Goal: Task Accomplishment & Management: Manage account settings

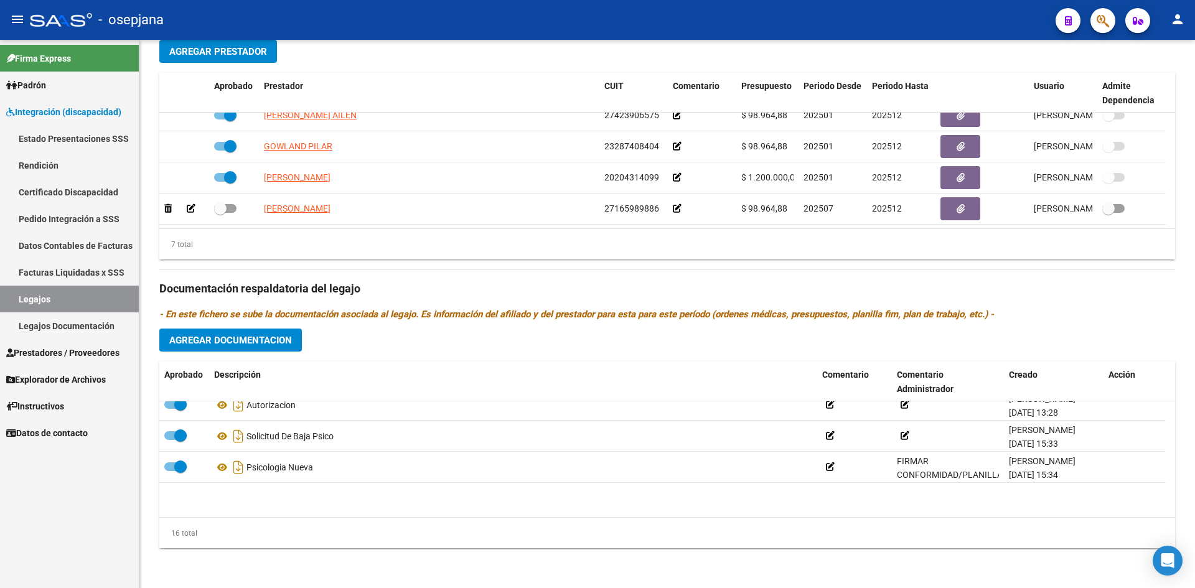
scroll to position [137, 0]
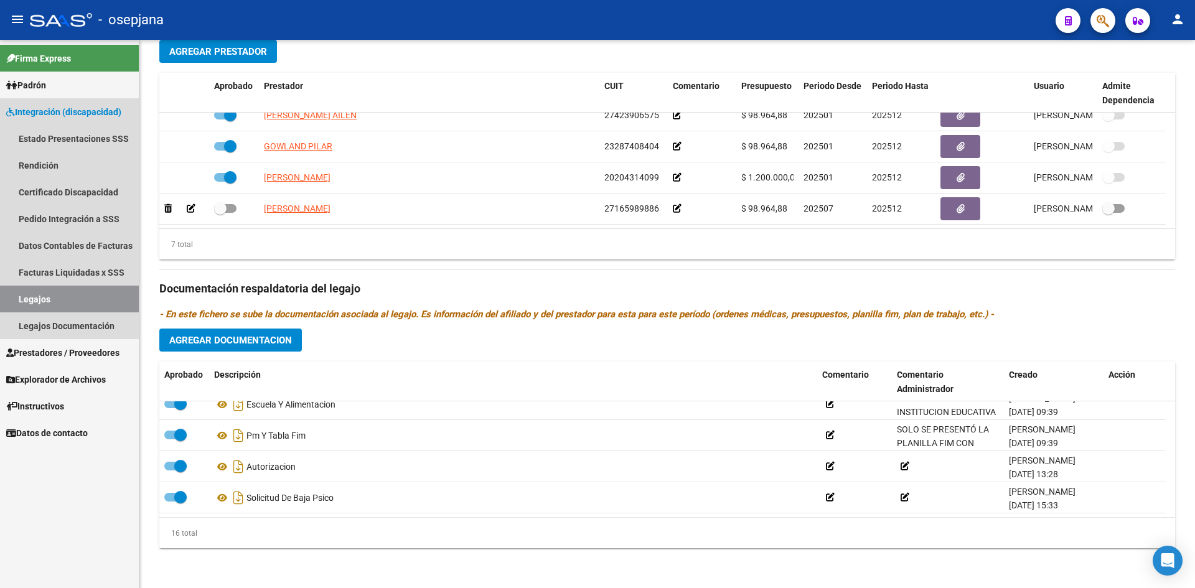
click at [110, 294] on link "Legajos" at bounding box center [69, 299] width 139 height 27
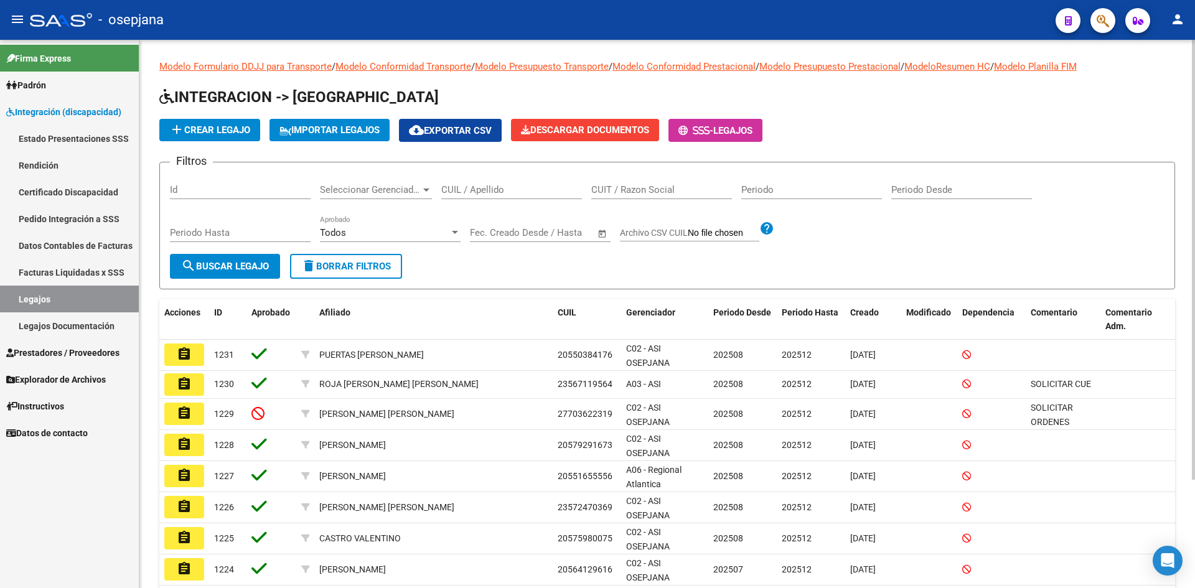
click at [480, 190] on input "CUIL / Apellido" at bounding box center [511, 189] width 141 height 11
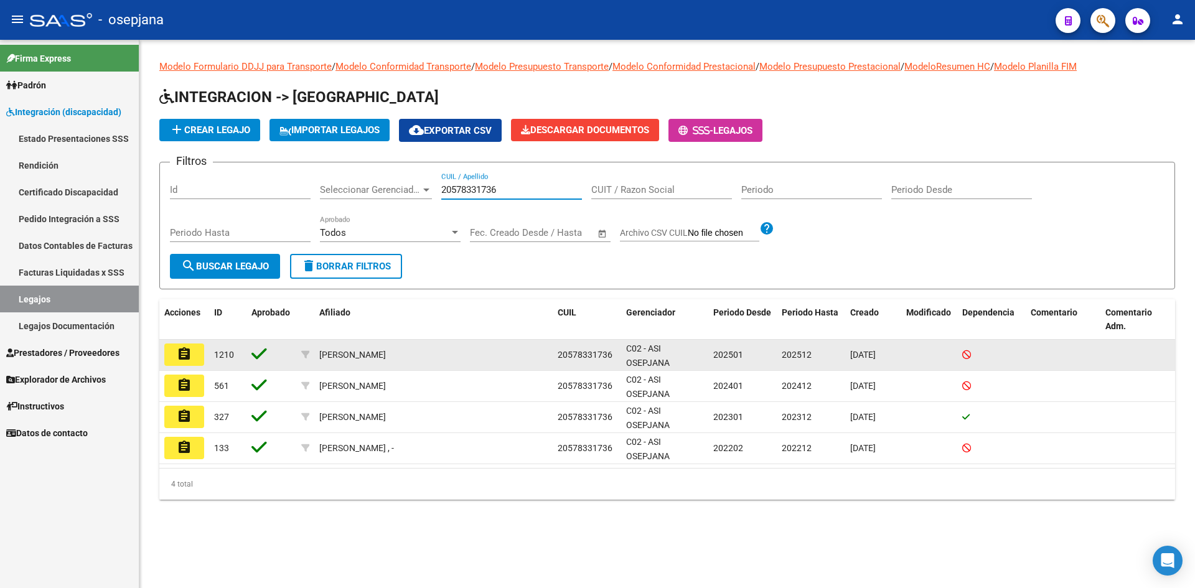
type input "20578331736"
click at [185, 352] on mat-icon "assignment" at bounding box center [184, 354] width 15 height 15
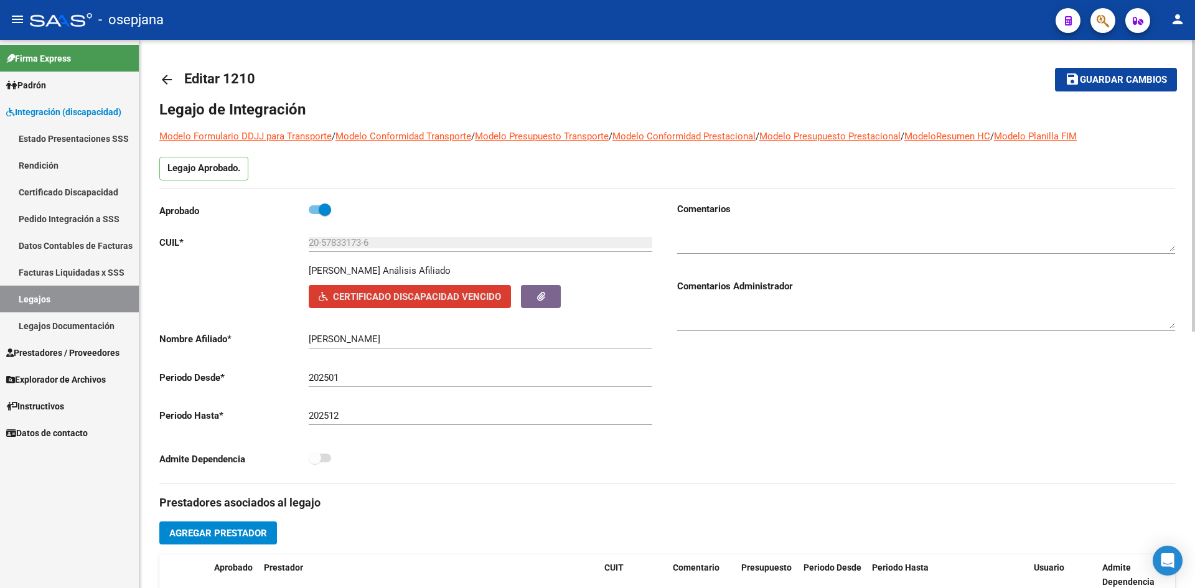
click at [390, 298] on span "Certificado Discapacidad Vencido" at bounding box center [417, 296] width 168 height 11
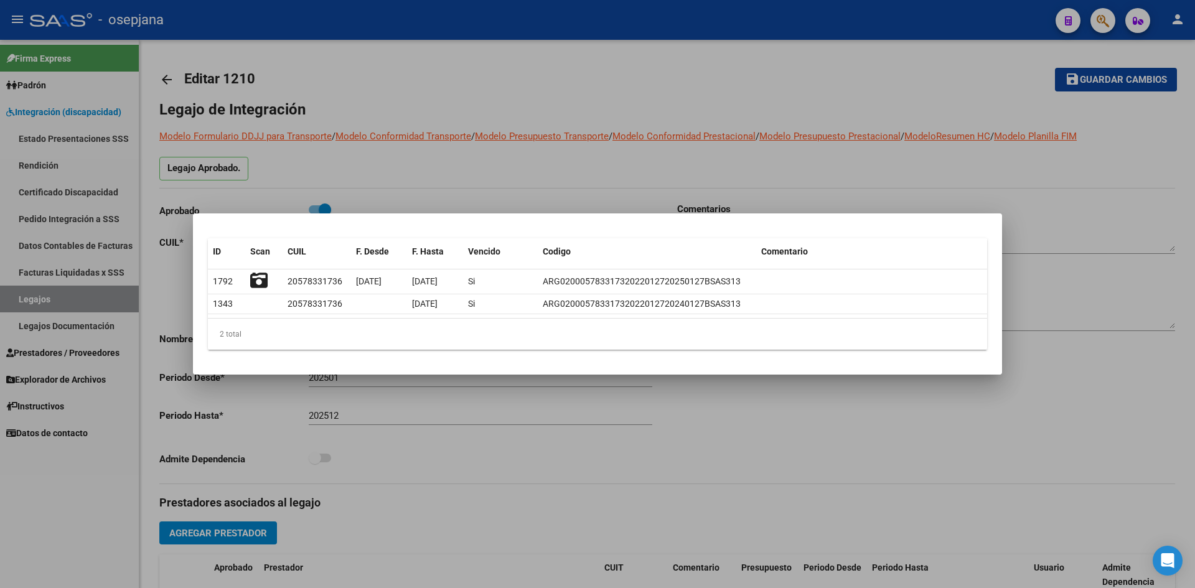
click at [434, 165] on div at bounding box center [597, 294] width 1195 height 588
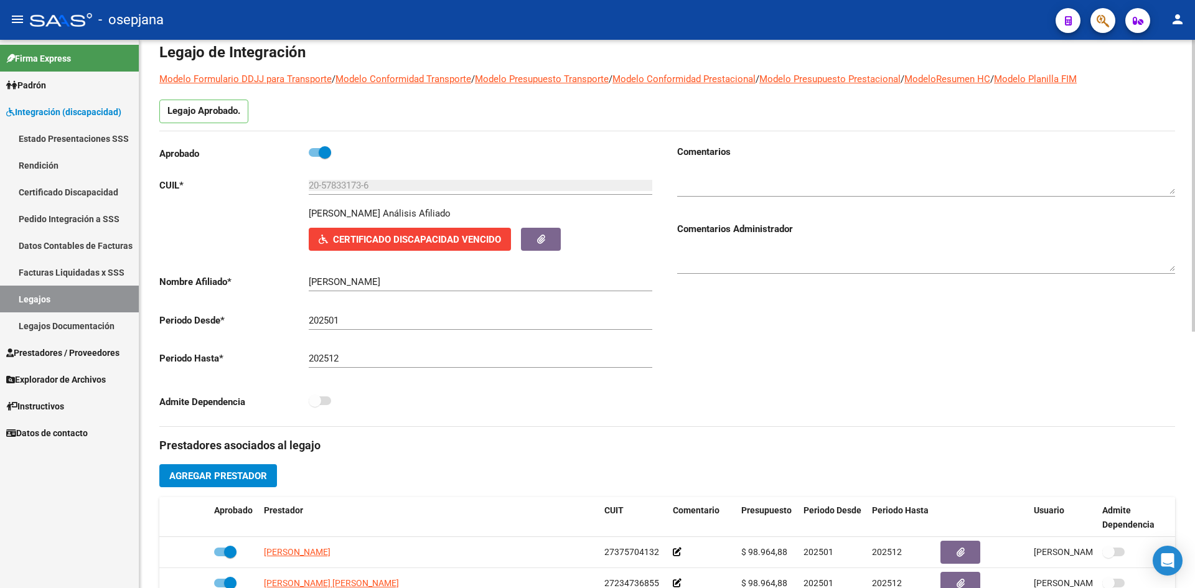
scroll to position [46, 0]
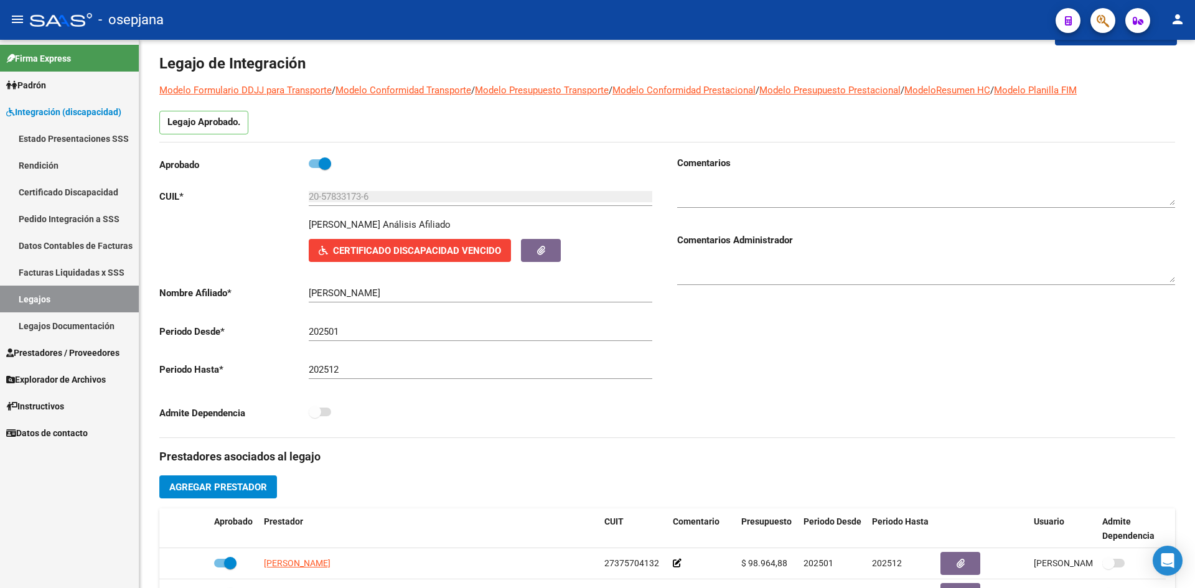
click at [80, 291] on link "Legajos" at bounding box center [69, 299] width 139 height 27
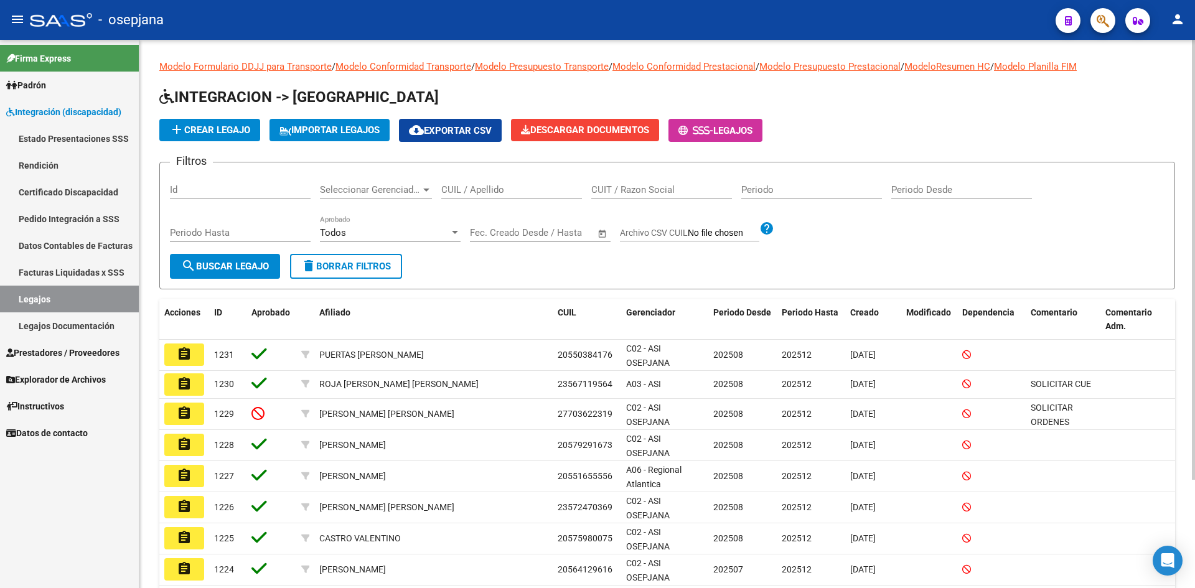
click at [533, 182] on div "CUIL / Apellido" at bounding box center [511, 185] width 141 height 27
type input "2"
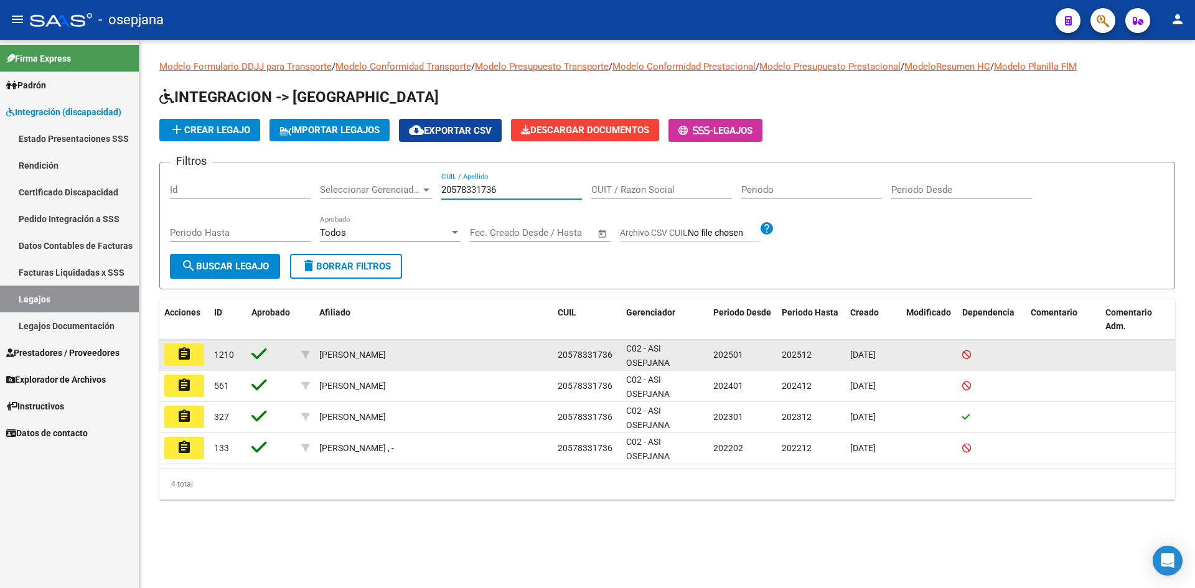
type input "20578331736"
click at [180, 351] on mat-icon "assignment" at bounding box center [184, 354] width 15 height 15
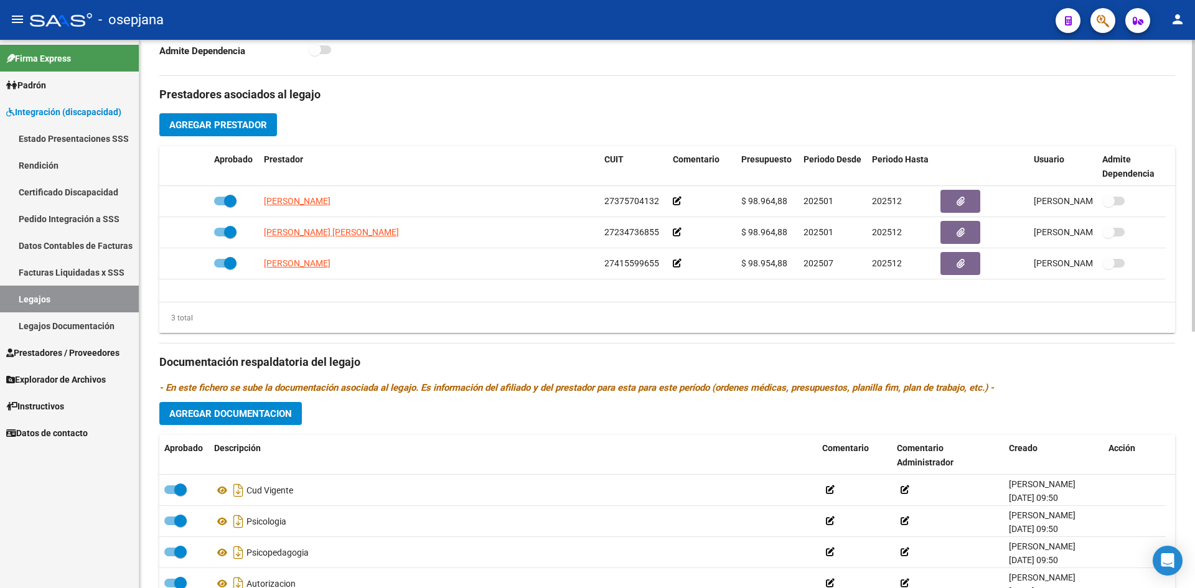
scroll to position [436, 0]
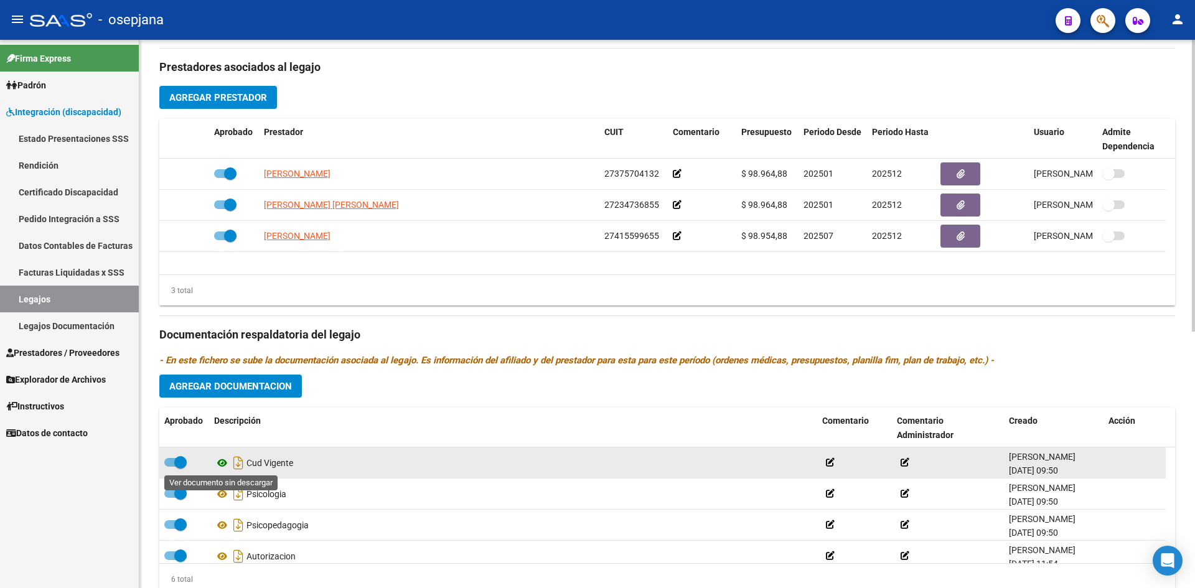
click at [222, 459] on icon at bounding box center [222, 463] width 16 height 15
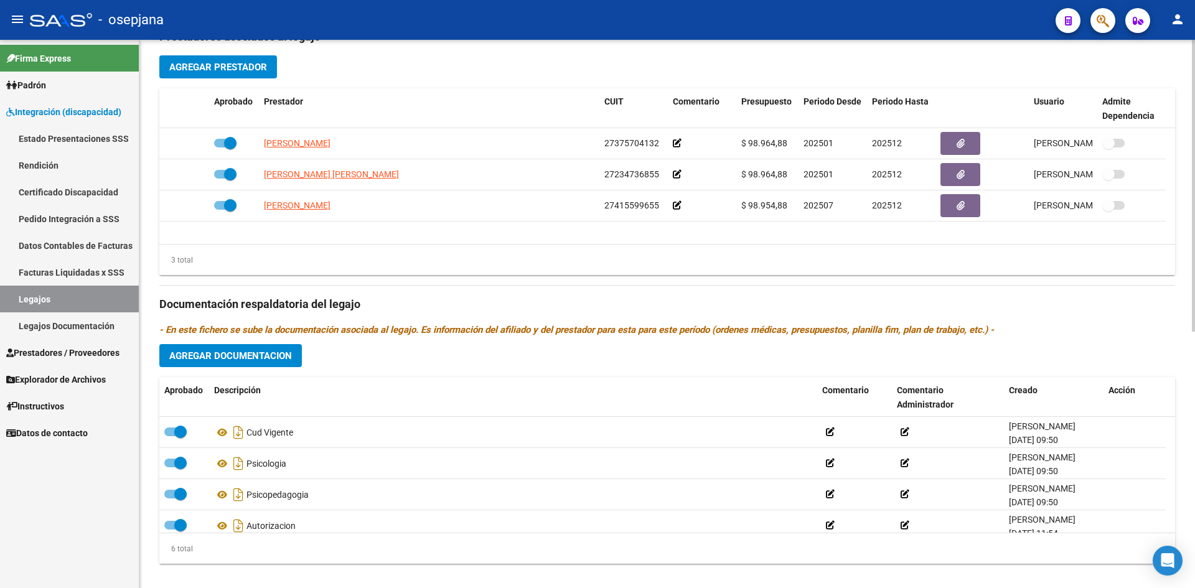
scroll to position [482, 0]
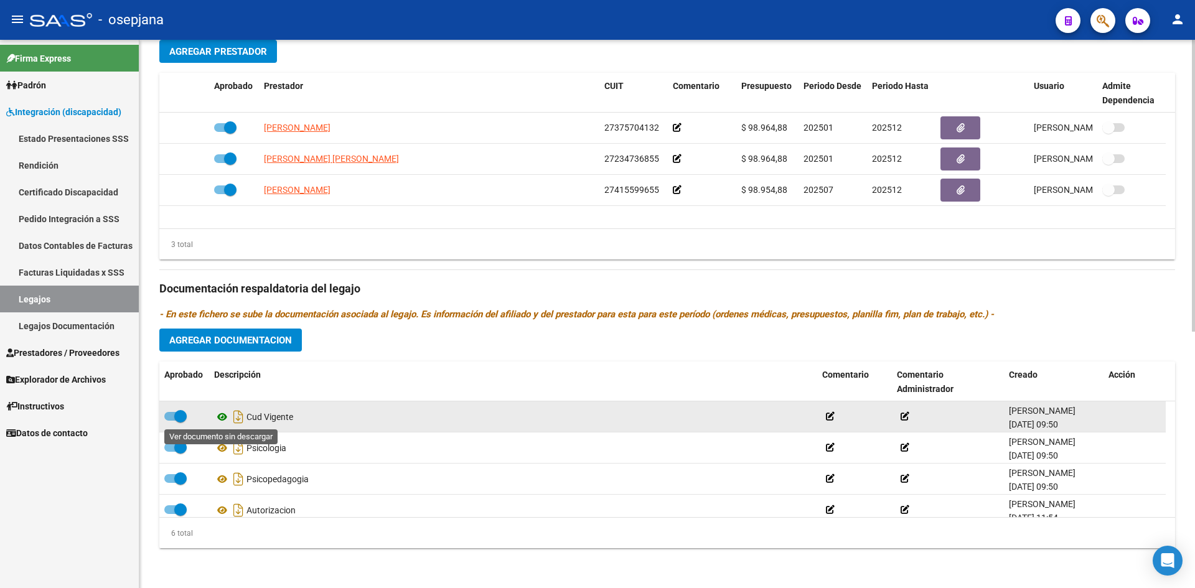
click at [220, 416] on icon at bounding box center [222, 417] width 16 height 15
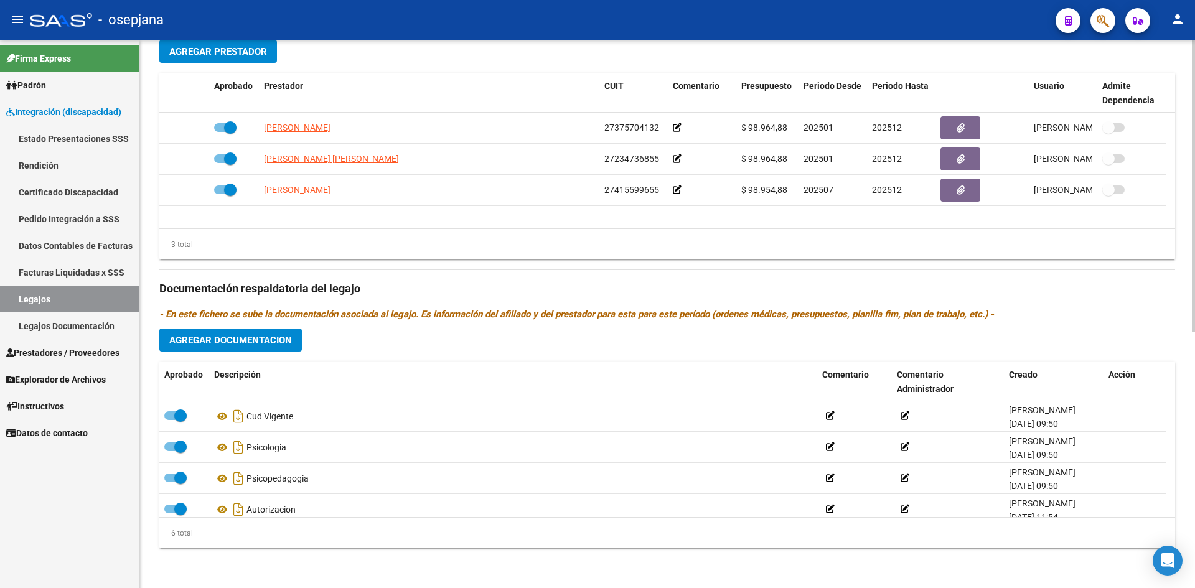
scroll to position [0, 0]
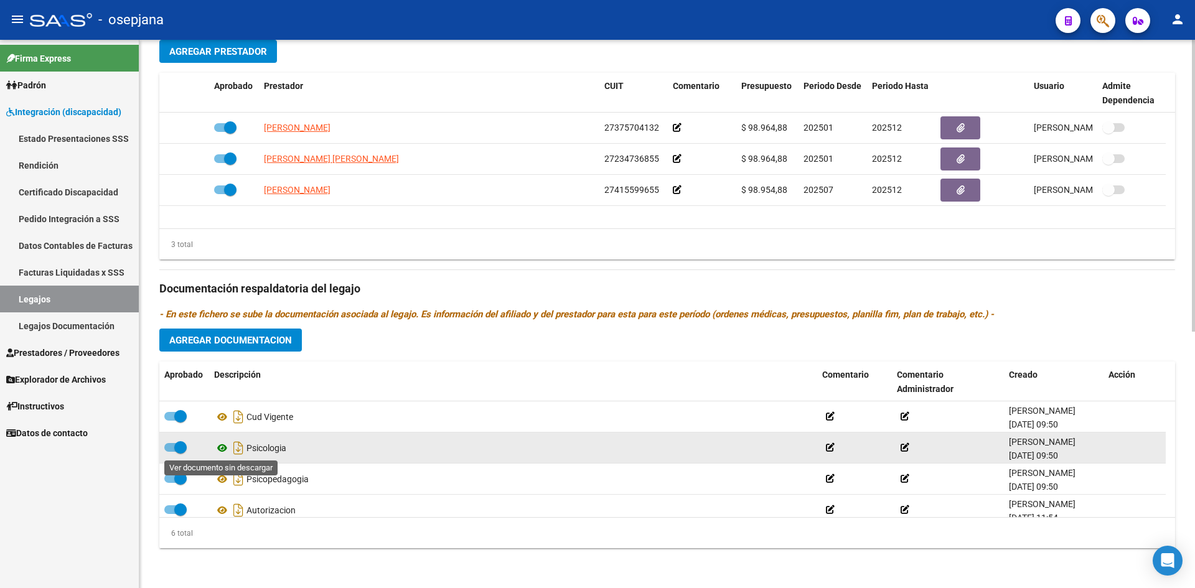
click at [224, 449] on icon at bounding box center [222, 448] width 16 height 15
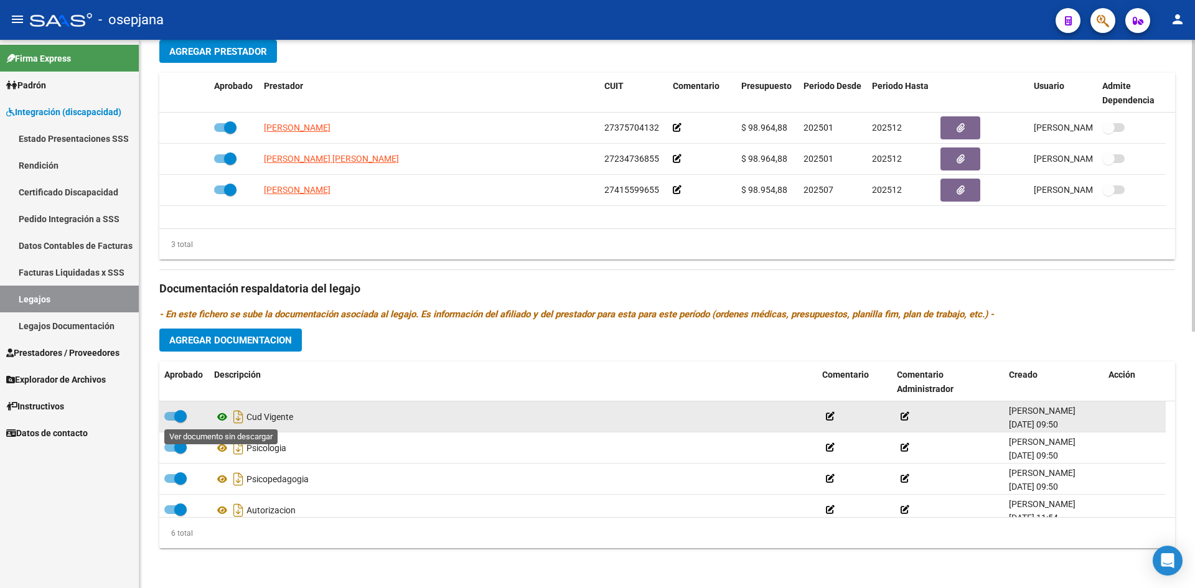
click at [221, 414] on icon at bounding box center [222, 417] width 16 height 15
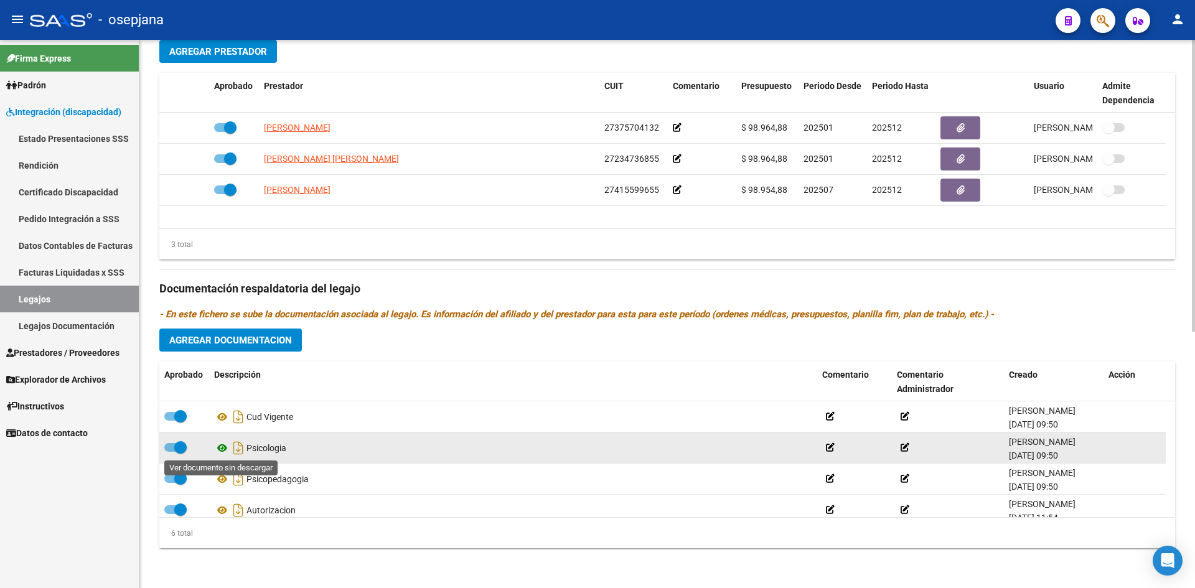
click at [222, 447] on icon at bounding box center [222, 448] width 16 height 15
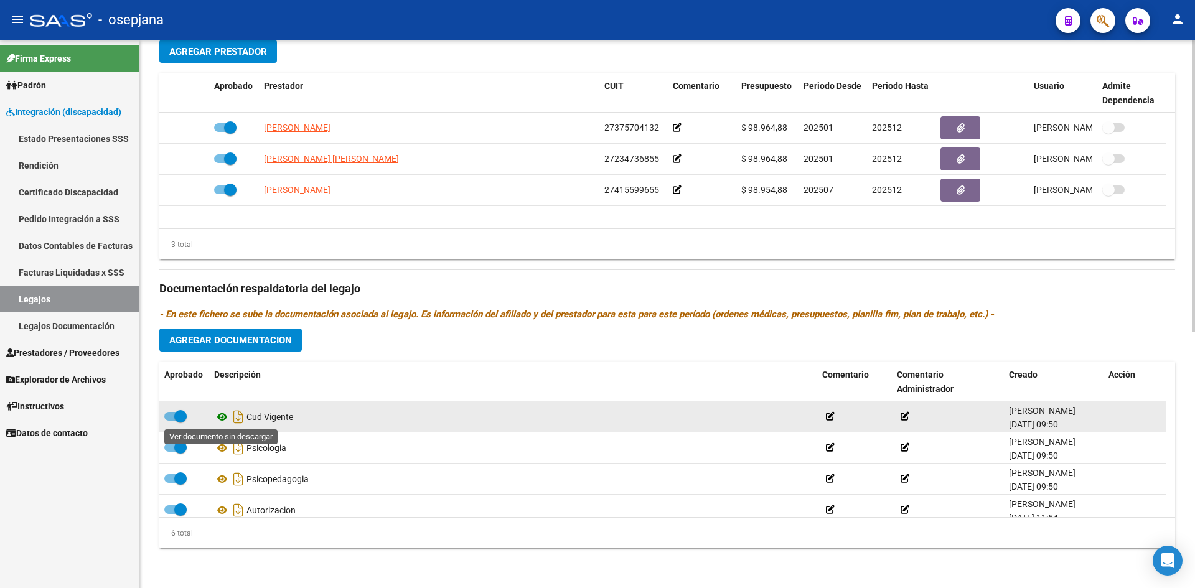
click at [220, 416] on icon at bounding box center [222, 417] width 16 height 15
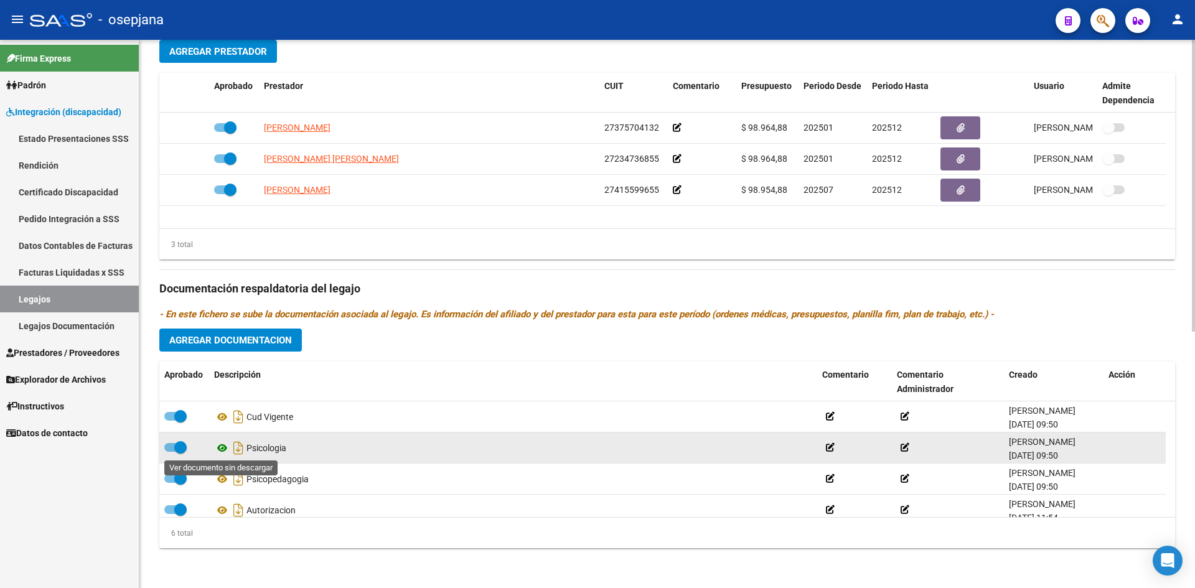
click at [218, 449] on icon at bounding box center [222, 448] width 16 height 15
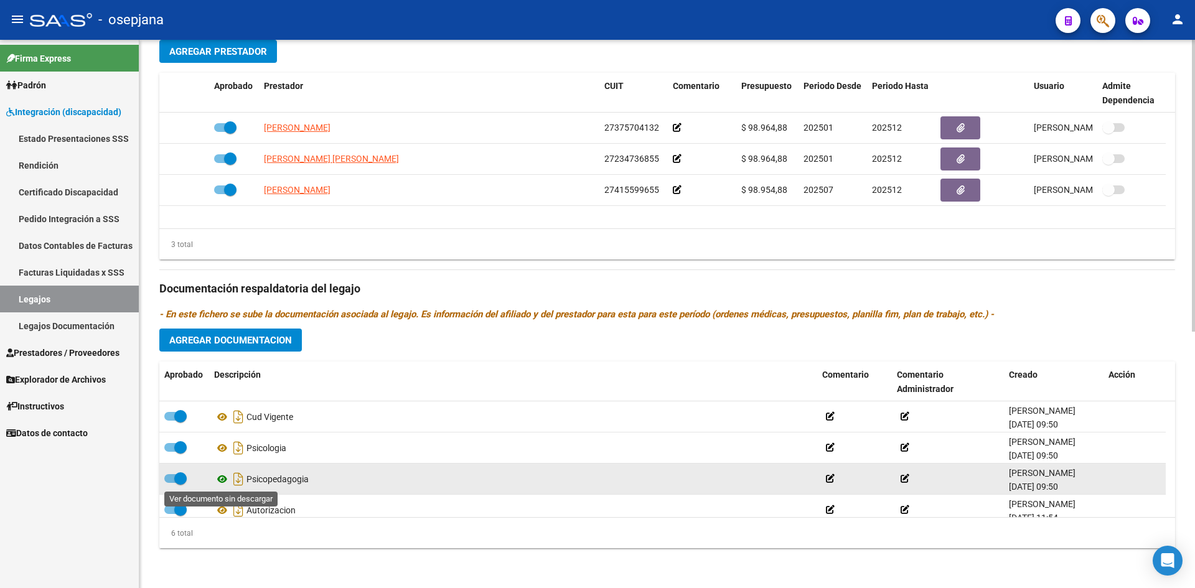
click at [220, 479] on icon at bounding box center [222, 479] width 16 height 15
click at [223, 477] on icon at bounding box center [222, 479] width 16 height 15
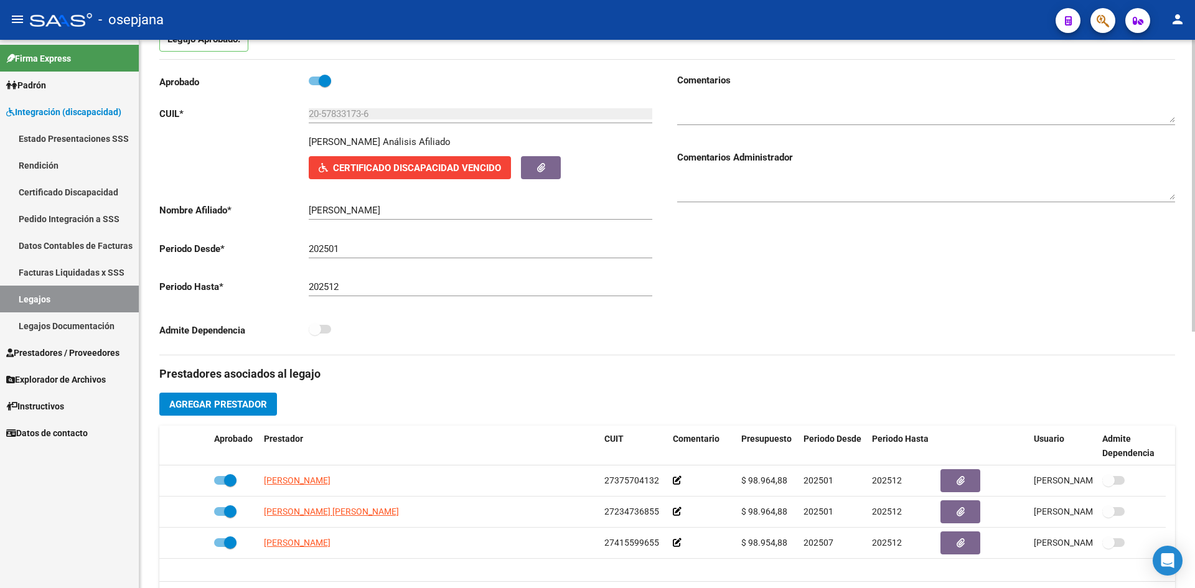
scroll to position [108, 0]
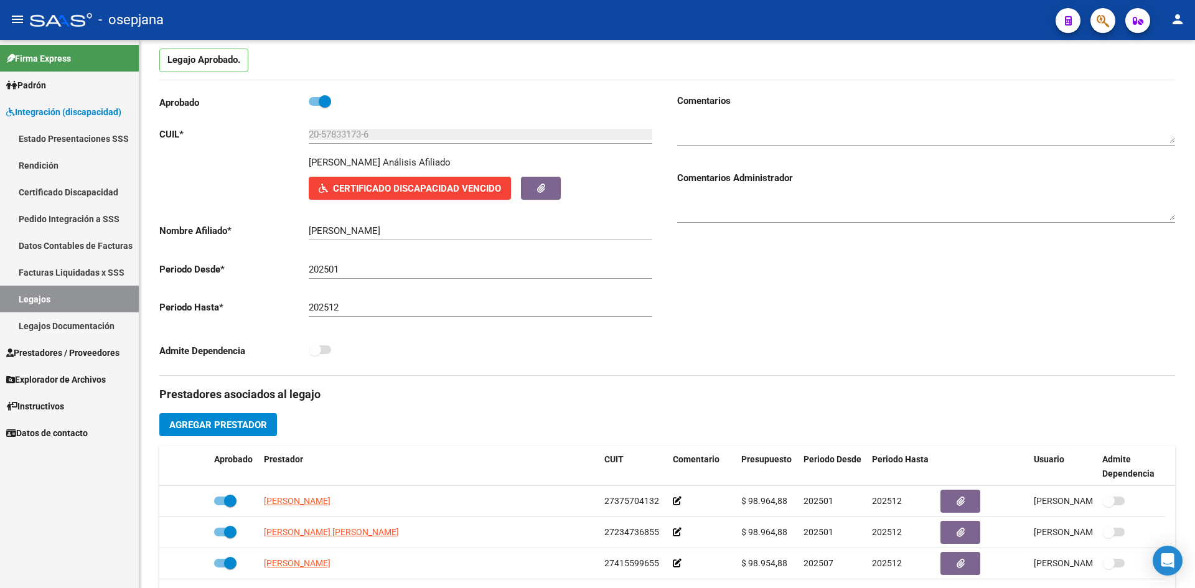
click at [44, 301] on link "Legajos" at bounding box center [69, 299] width 139 height 27
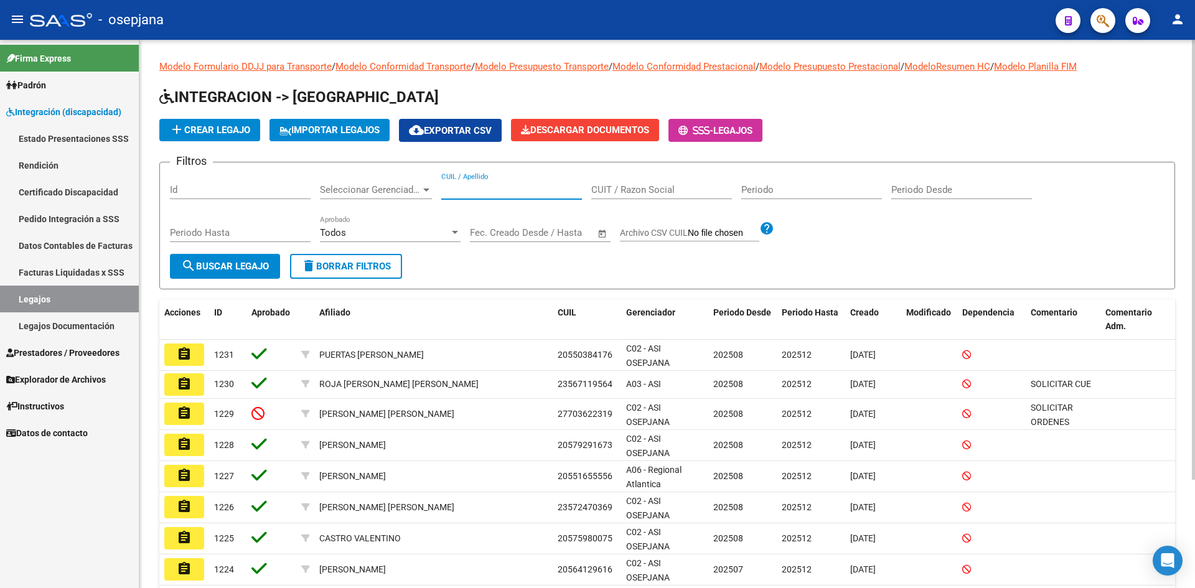
click at [464, 190] on input "CUIL / Apellido" at bounding box center [511, 189] width 141 height 11
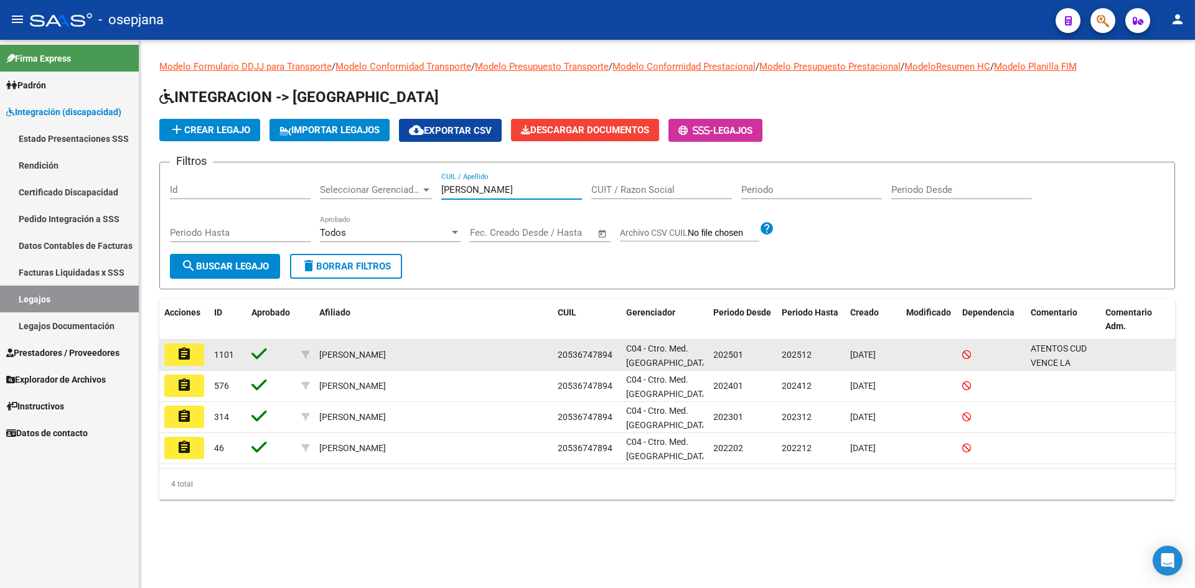
type input "[PERSON_NAME]"
click at [189, 354] on mat-icon "assignment" at bounding box center [184, 354] width 15 height 15
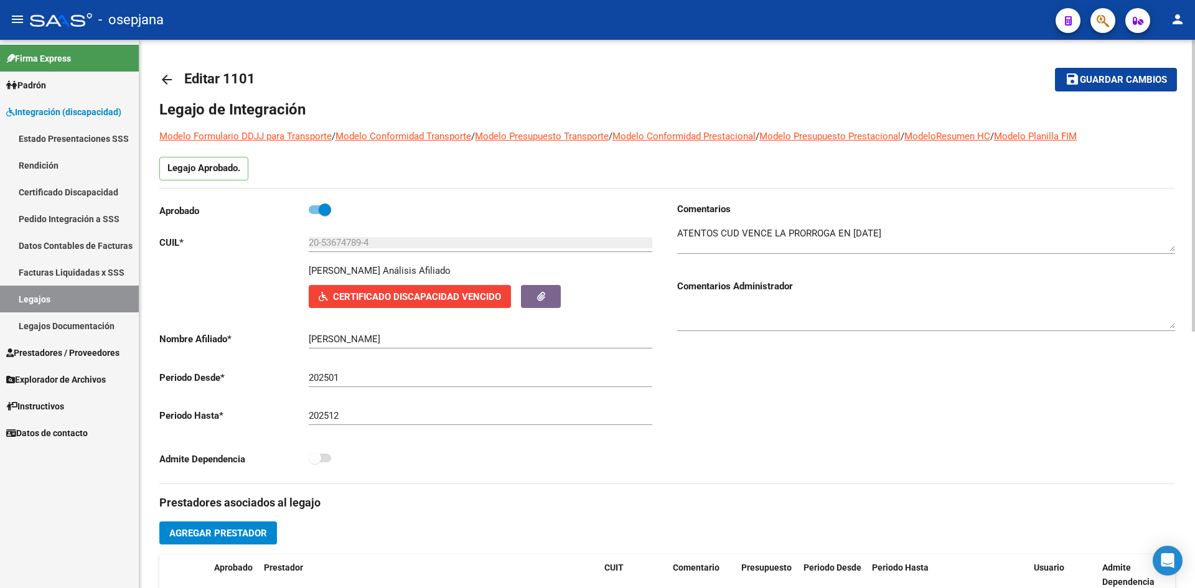
click at [456, 309] on div "Aprobado CUIL * 20-53674789-4 Ingresar CUIL [PERSON_NAME] Análisis Afiliado Cer…" at bounding box center [408, 337] width 498 height 271
click at [441, 297] on span "Certificado Discapacidad Vencido" at bounding box center [417, 296] width 168 height 11
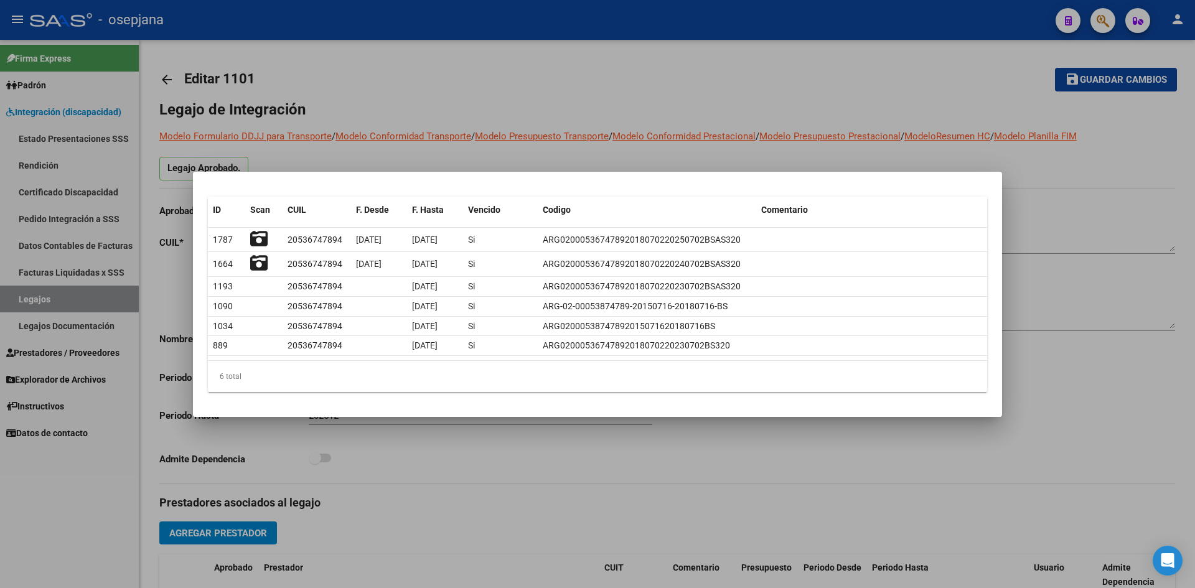
click at [617, 141] on div at bounding box center [597, 294] width 1195 height 588
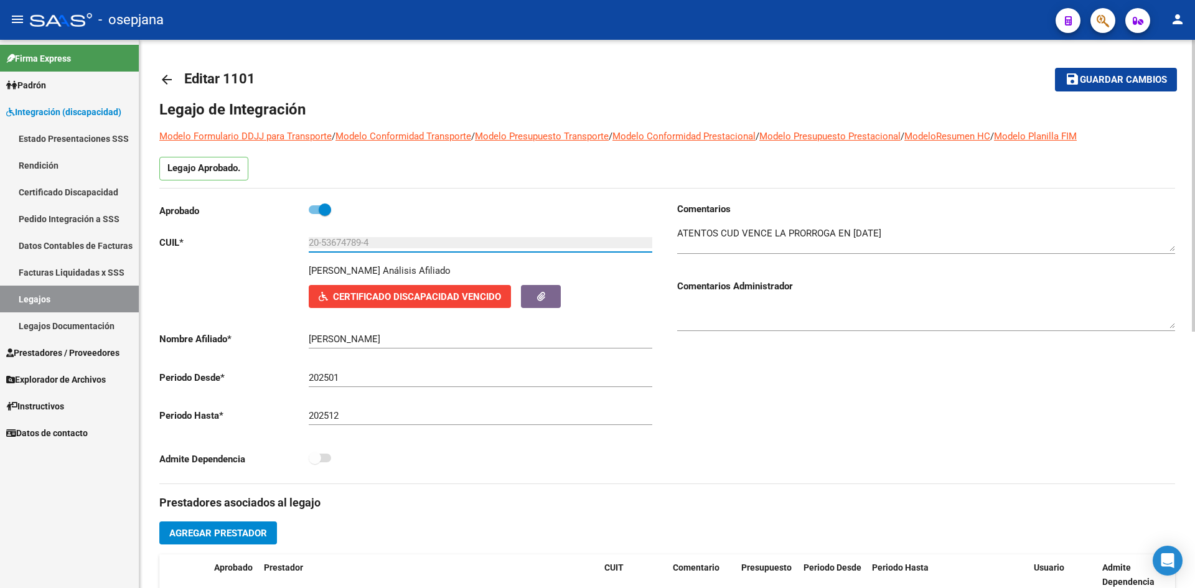
drag, startPoint x: 322, startPoint y: 245, endPoint x: 365, endPoint y: 256, distance: 43.6
click at [365, 256] on div "20-53674789-4 Ingresar CUIL" at bounding box center [481, 244] width 344 height 39
click at [397, 299] on span "Certificado Discapacidad Vencido" at bounding box center [417, 296] width 168 height 11
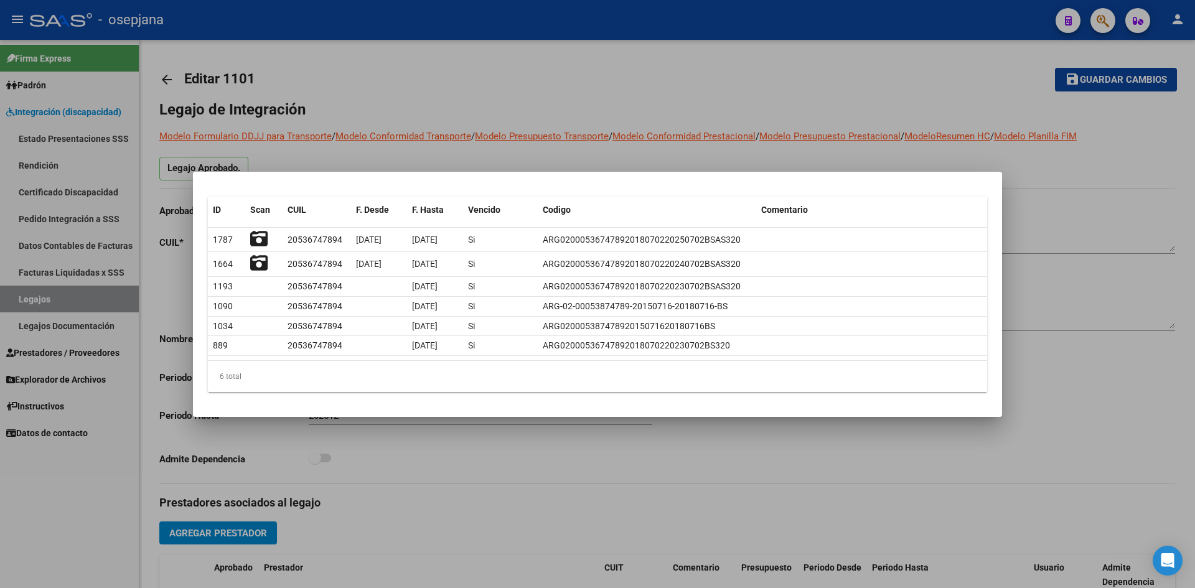
click at [1069, 171] on div at bounding box center [597, 294] width 1195 height 588
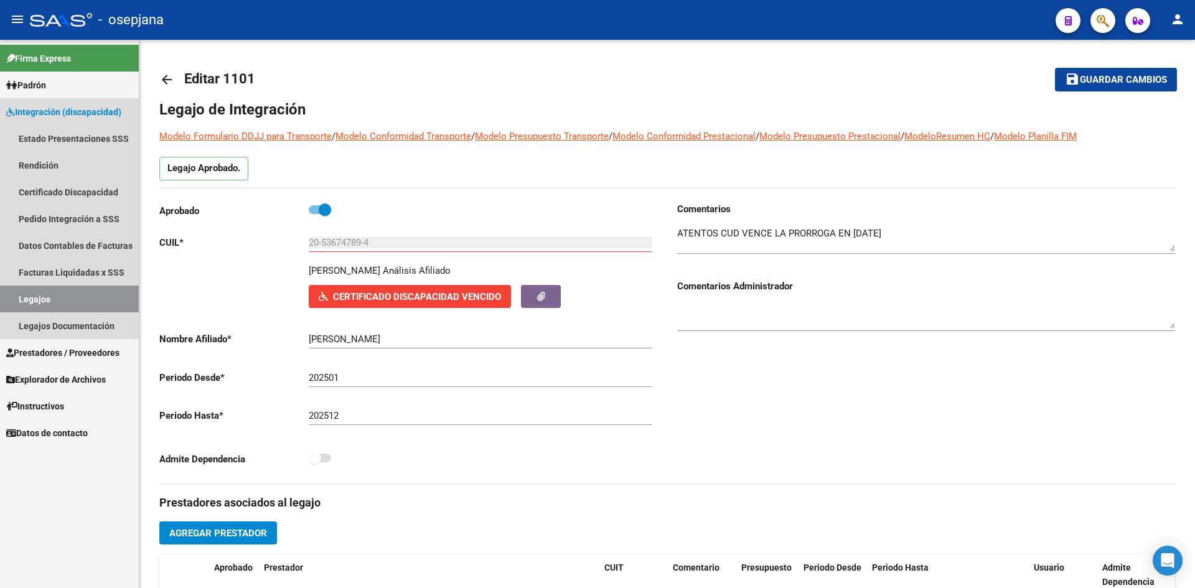
click at [73, 289] on link "Legajos" at bounding box center [69, 299] width 139 height 27
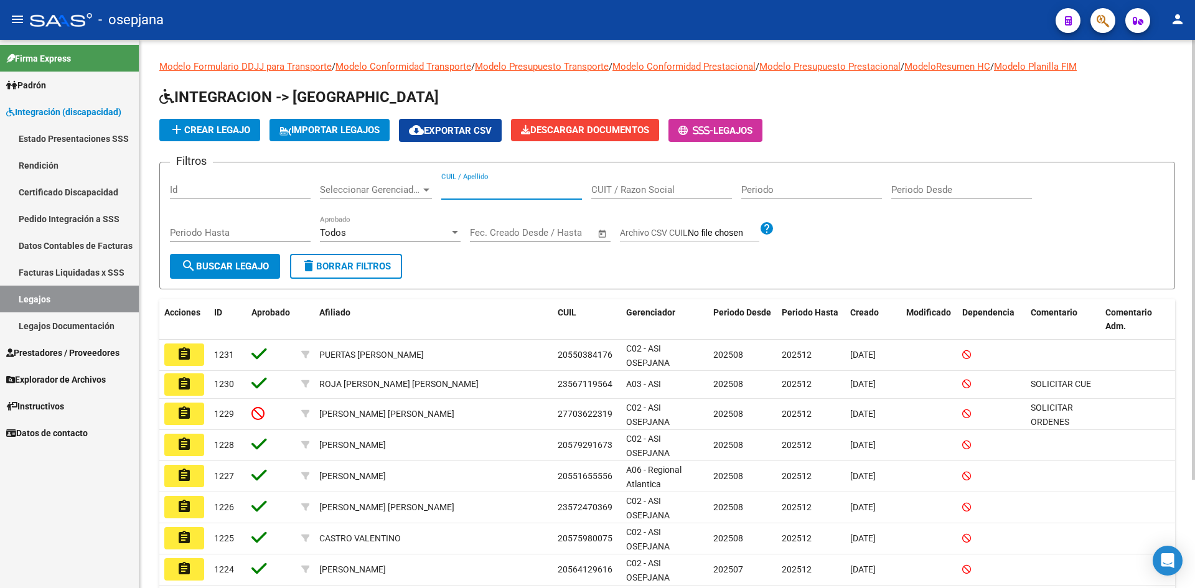
click at [484, 190] on input "CUIL / Apellido" at bounding box center [511, 189] width 141 height 11
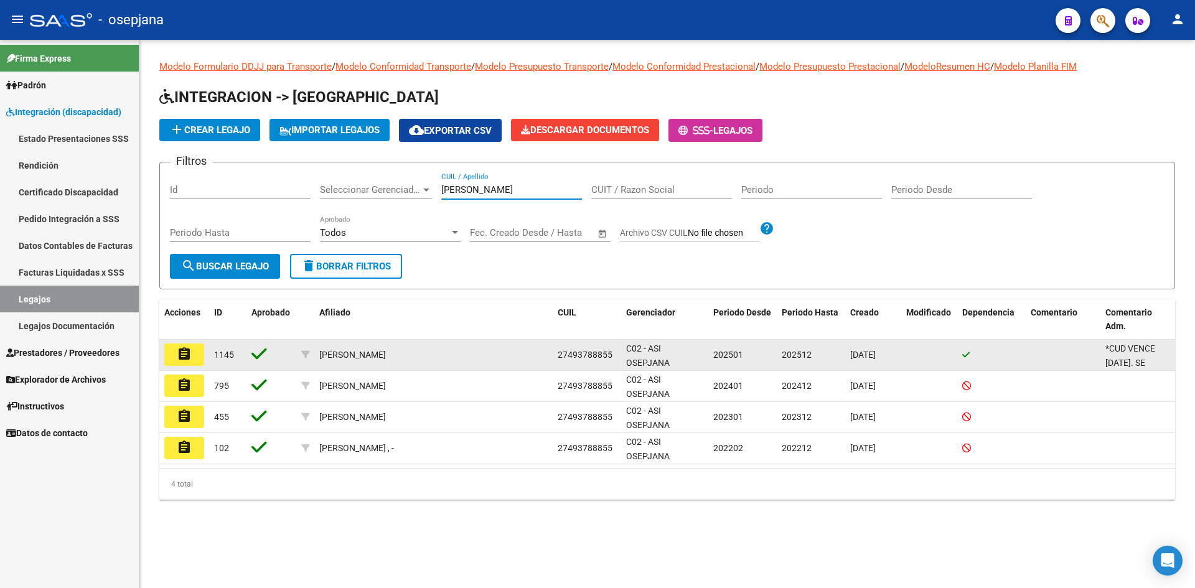
type input "[PERSON_NAME]"
click at [177, 347] on mat-icon "assignment" at bounding box center [184, 354] width 15 height 15
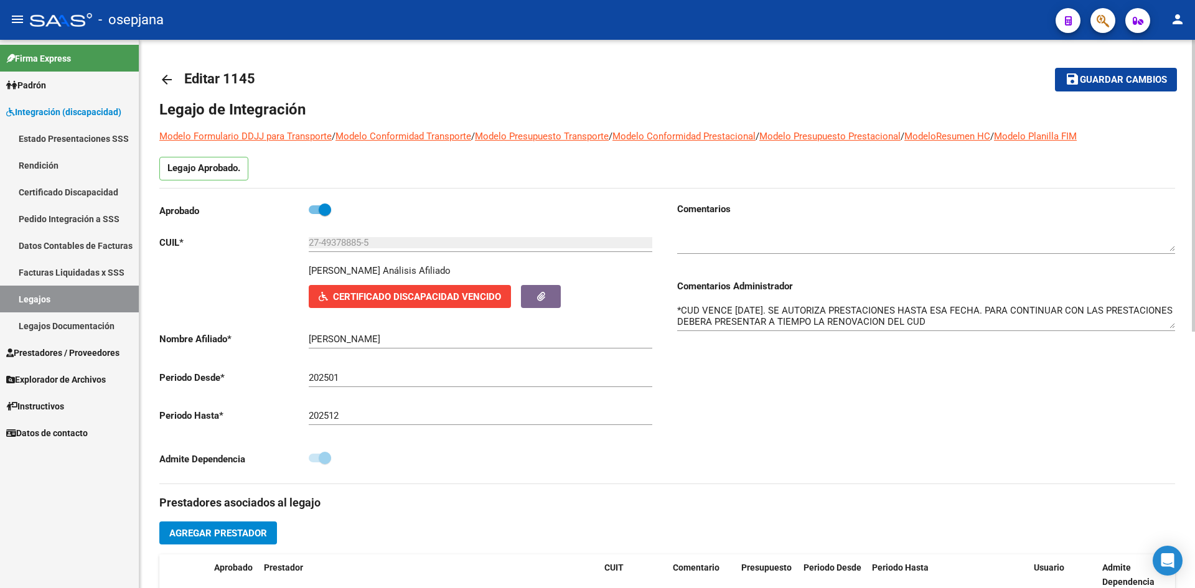
click at [393, 297] on span "Certificado Discapacidad Vencido" at bounding box center [417, 296] width 168 height 11
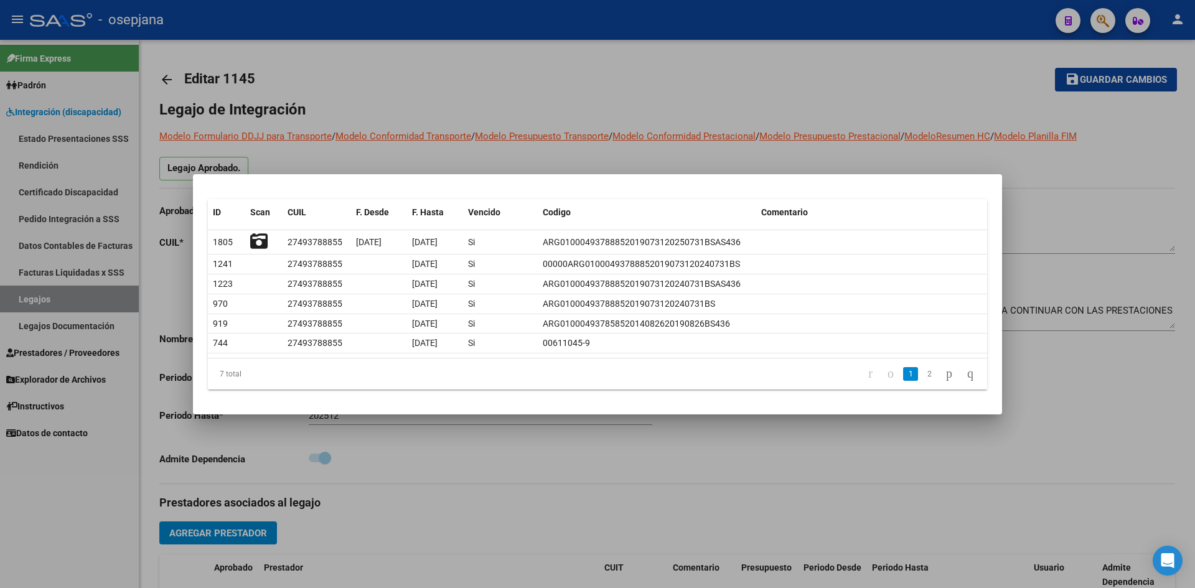
click at [634, 155] on div at bounding box center [597, 294] width 1195 height 588
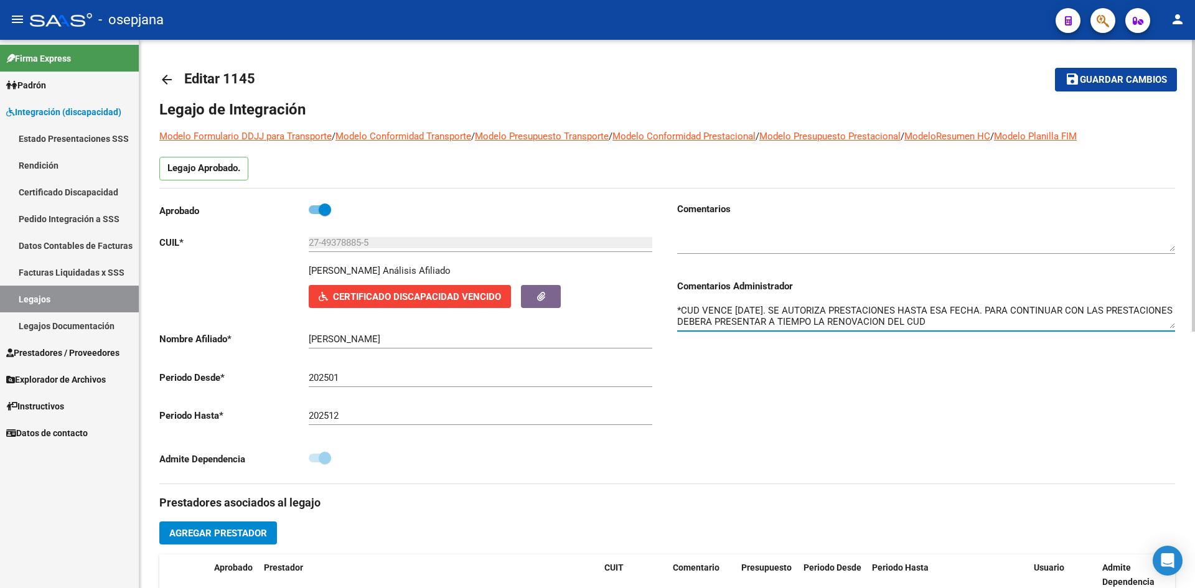
click at [1115, 322] on textarea "*CUD VENCE [DATE]. SE AUTORIZA PRESTACIONES HASTA ESA FECHA. PARA CONTINUAR CON…" at bounding box center [926, 316] width 498 height 25
drag, startPoint x: 1014, startPoint y: 323, endPoint x: 1088, endPoint y: 324, distance: 74.1
click at [1088, 324] on textarea "*CUD VENCE [DATE]. SE AUTORIZA PRESTACIONES HASTA ESA FECHA. PARA CONTINUAR CON…" at bounding box center [926, 316] width 498 height 25
click at [421, 298] on span "Certificado Discapacidad Vencido" at bounding box center [417, 296] width 168 height 11
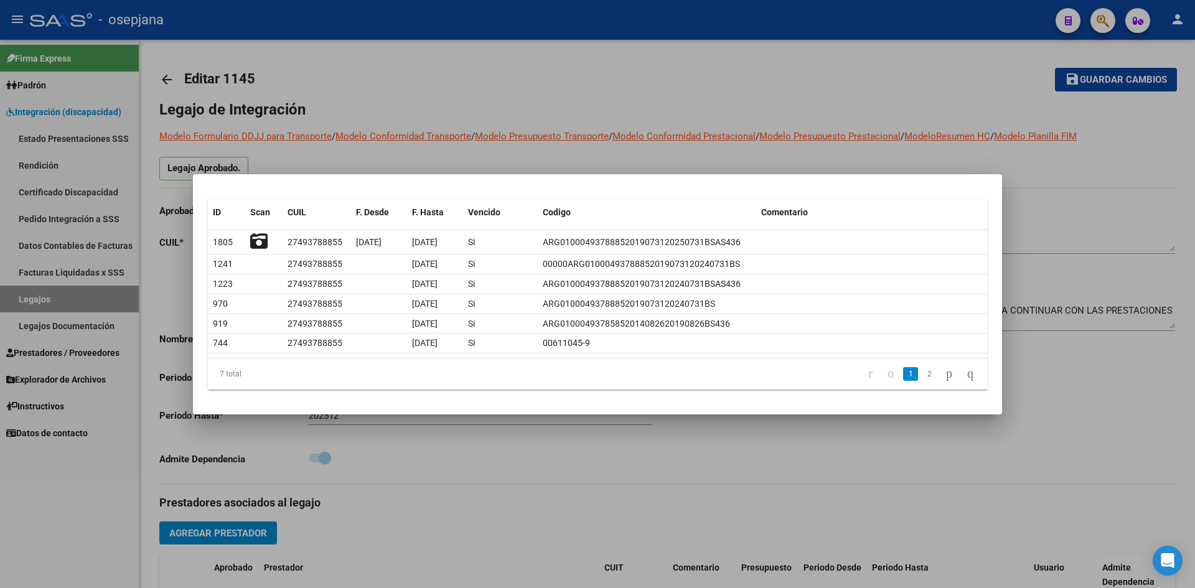
click at [789, 159] on div at bounding box center [597, 294] width 1195 height 588
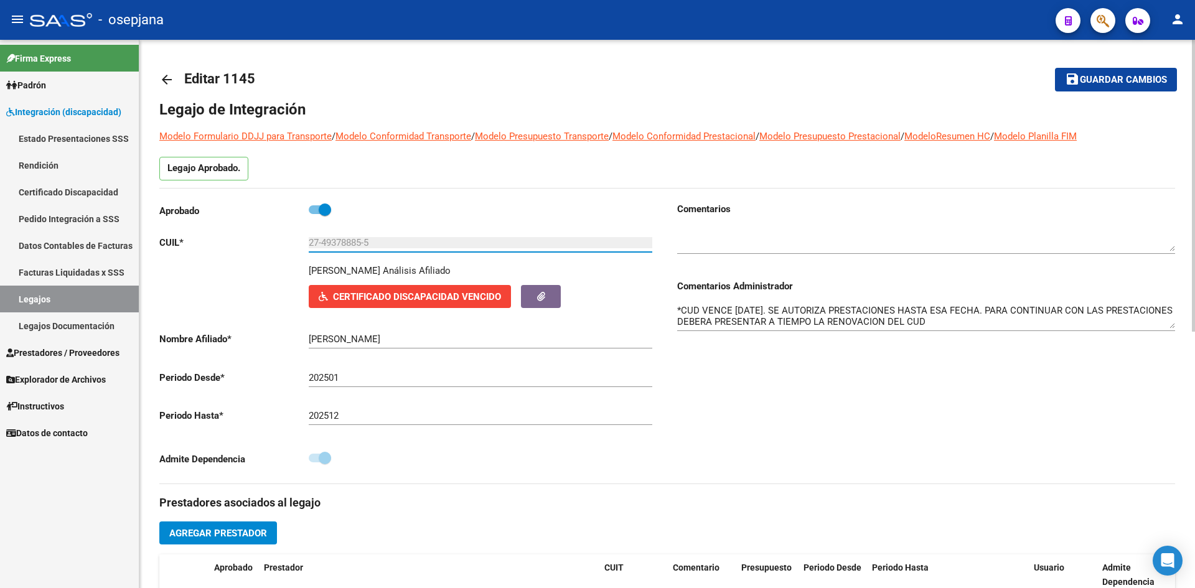
drag, startPoint x: 322, startPoint y: 241, endPoint x: 365, endPoint y: 250, distance: 43.2
click at [365, 250] on div "27-49378885-5 Ingresar CUIL" at bounding box center [481, 238] width 344 height 27
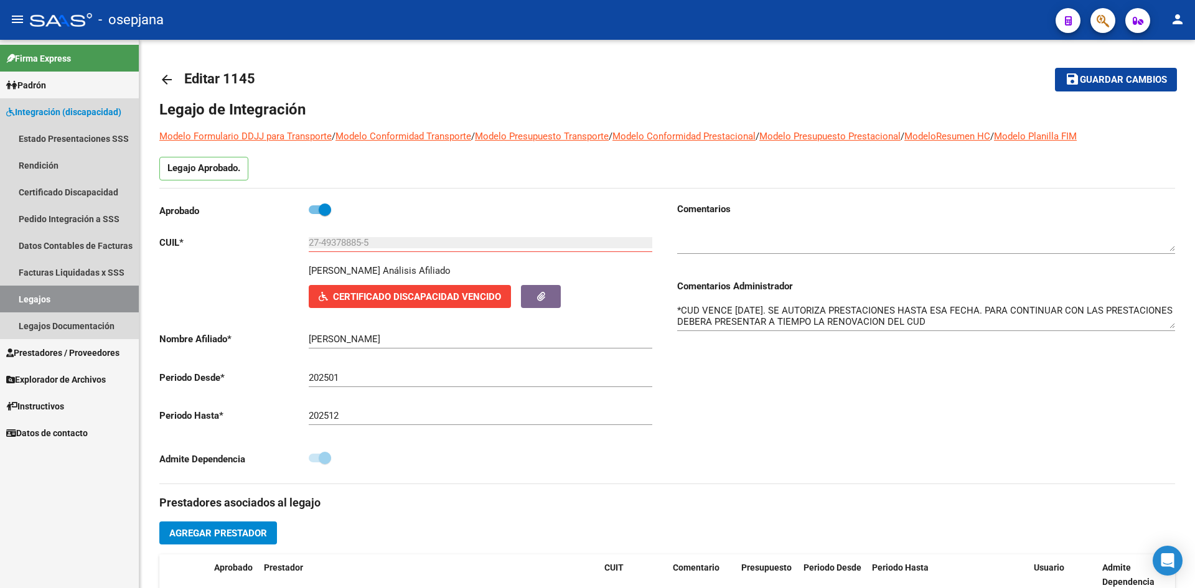
click at [112, 300] on link "Legajos" at bounding box center [69, 299] width 139 height 27
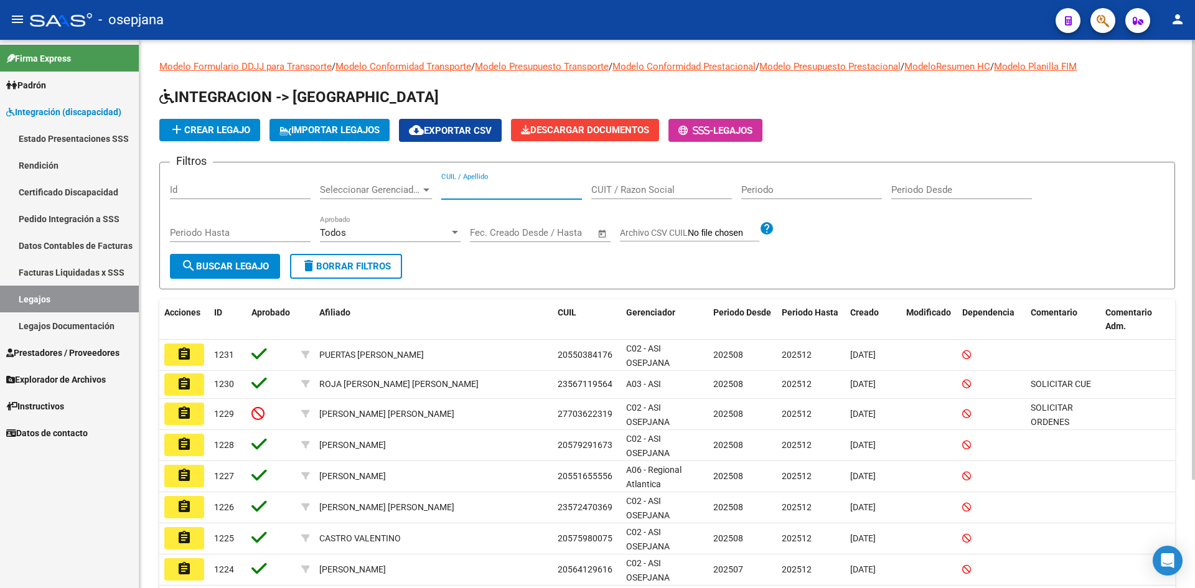
click at [509, 188] on input "CUIL / Apellido" at bounding box center [511, 189] width 141 height 11
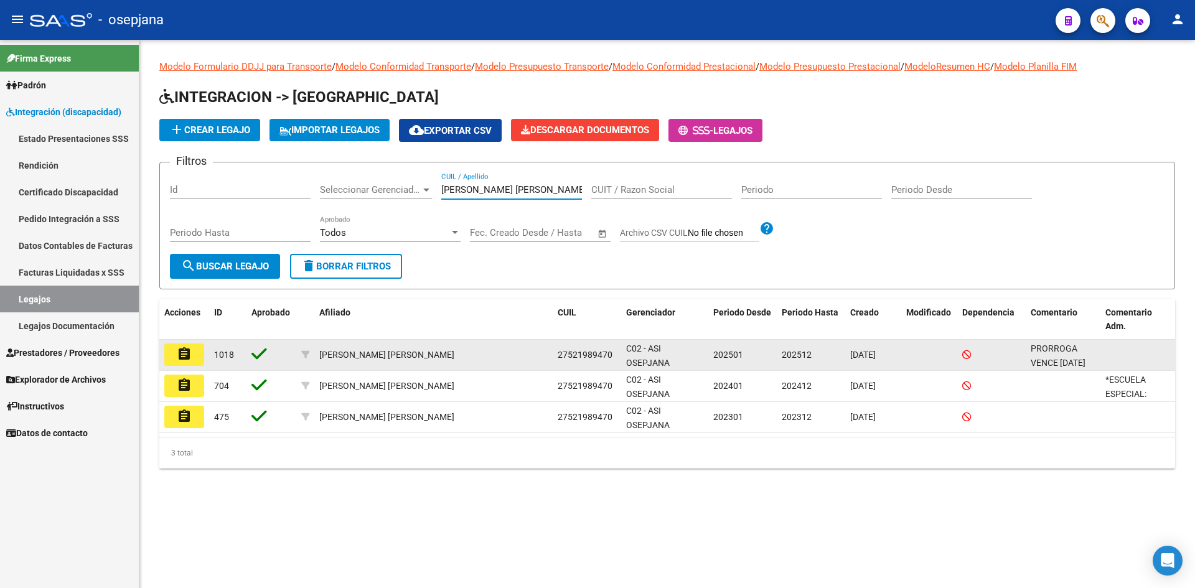
type input "[PERSON_NAME] [PERSON_NAME]"
click at [195, 354] on button "assignment" at bounding box center [184, 355] width 40 height 22
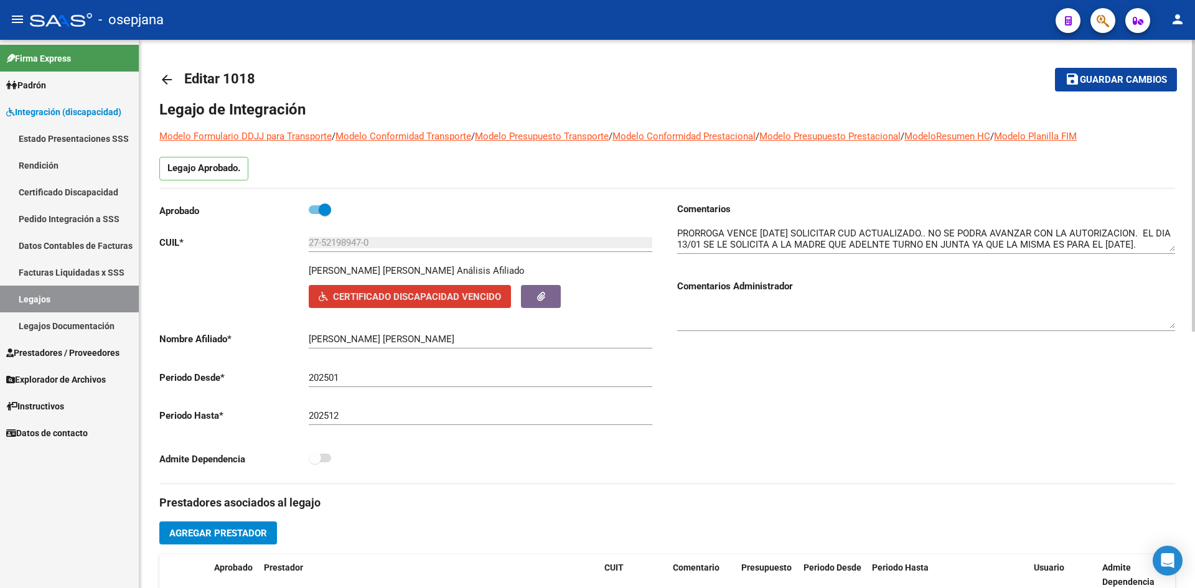
click at [448, 299] on span "Certificado Discapacidad Vencido" at bounding box center [417, 296] width 168 height 11
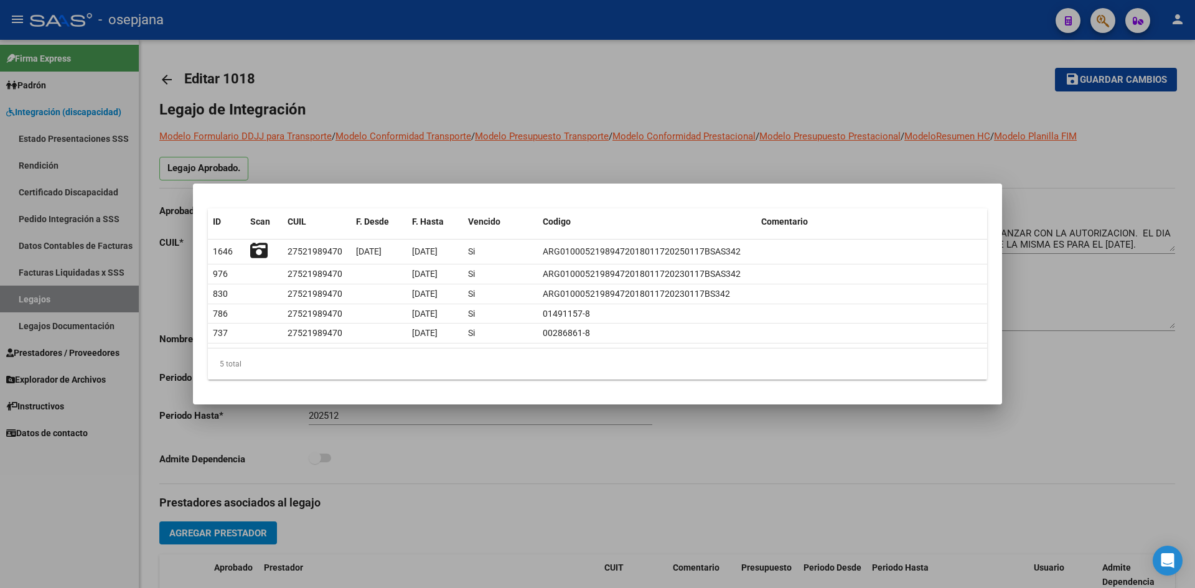
click at [569, 172] on div at bounding box center [597, 294] width 1195 height 588
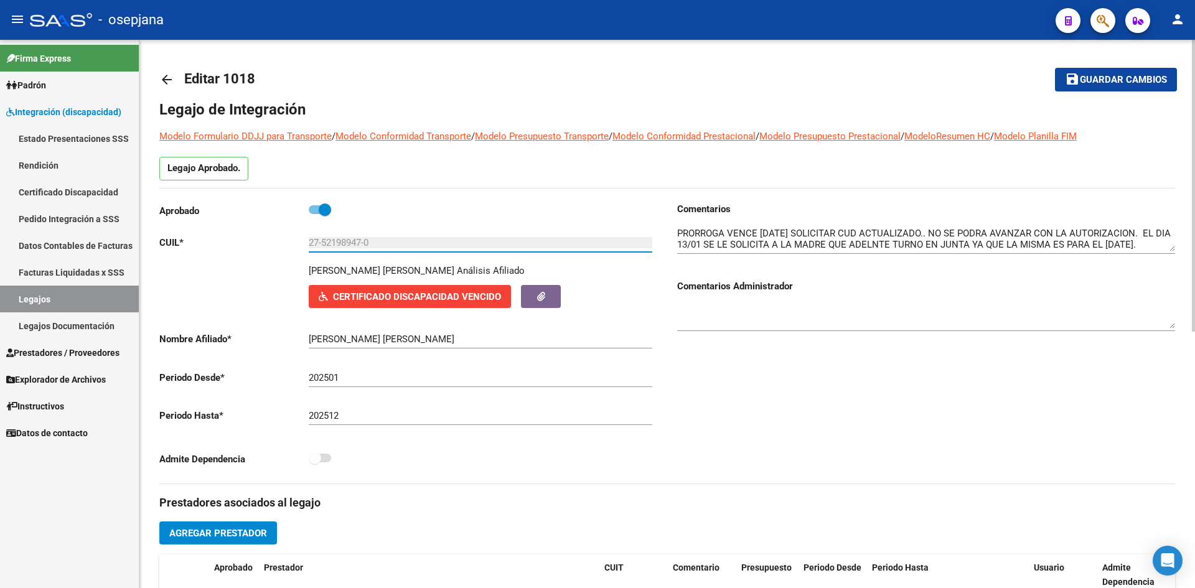
drag, startPoint x: 323, startPoint y: 241, endPoint x: 364, endPoint y: 243, distance: 41.1
click at [364, 243] on input "27-52198947-0" at bounding box center [481, 242] width 344 height 11
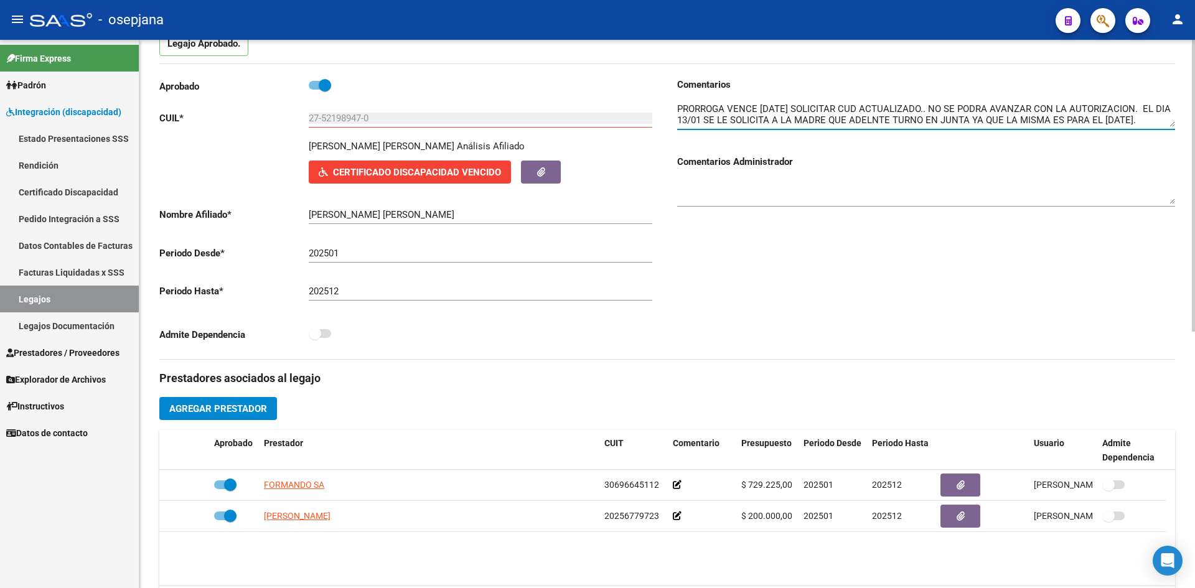
scroll to position [11, 0]
click at [911, 314] on div "Comentarios Comentarios Administrador" at bounding box center [921, 218] width 508 height 281
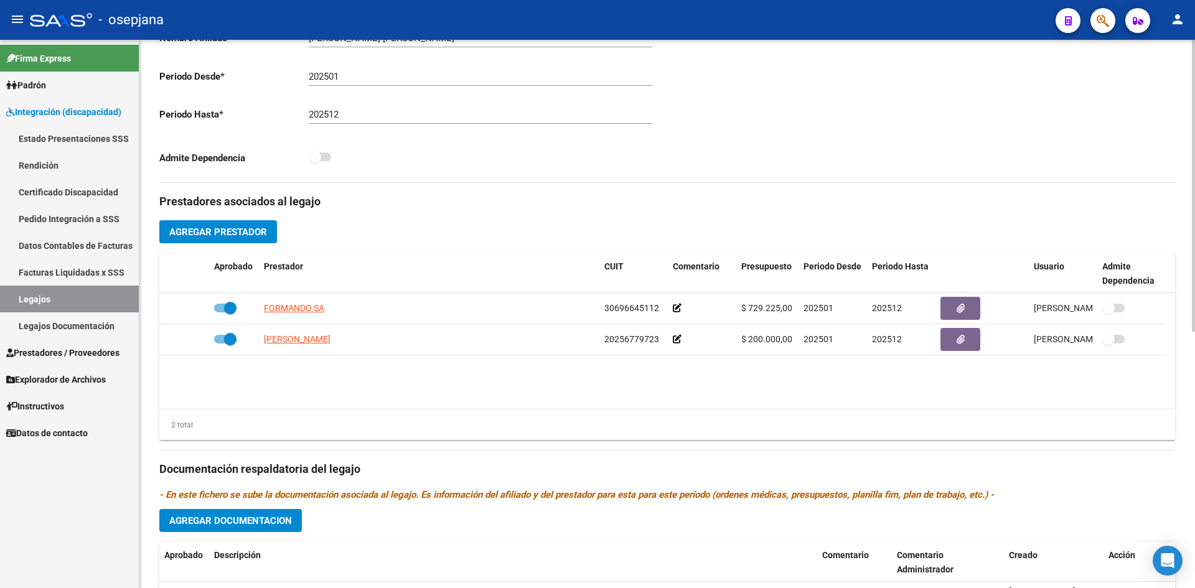
scroll to position [482, 0]
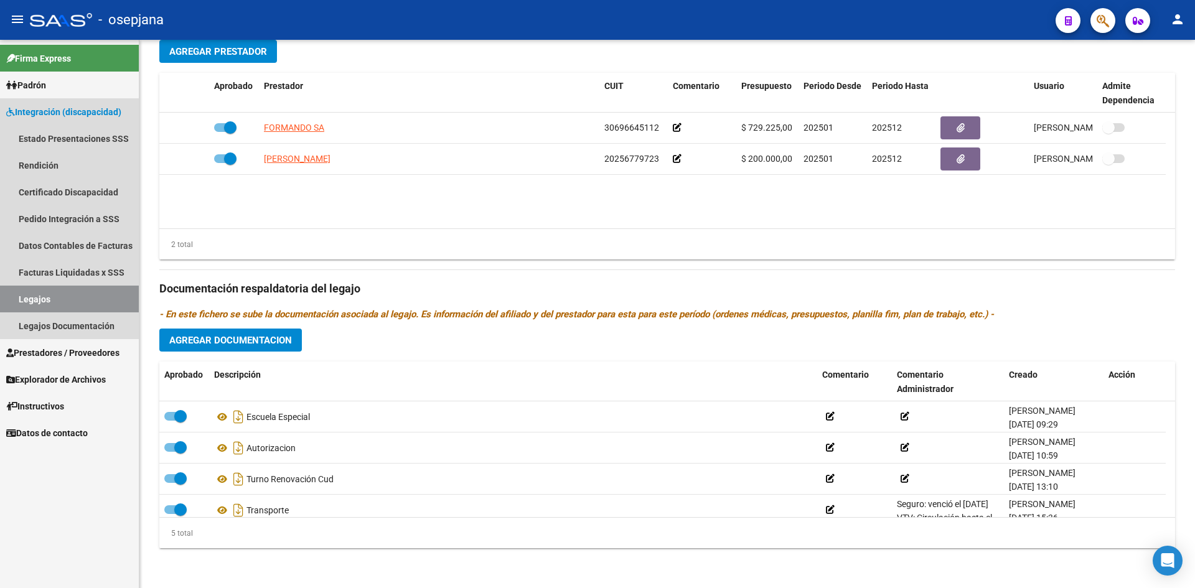
click at [70, 113] on span "Integración (discapacidad)" at bounding box center [63, 112] width 115 height 14
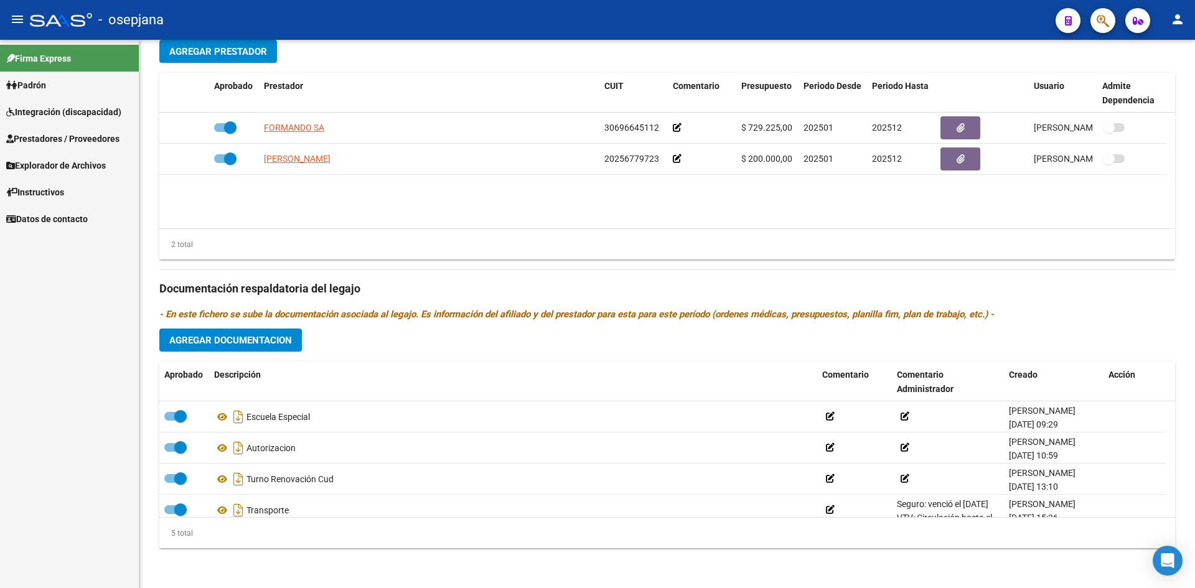
click at [70, 113] on span "Integración (discapacidad)" at bounding box center [63, 112] width 115 height 14
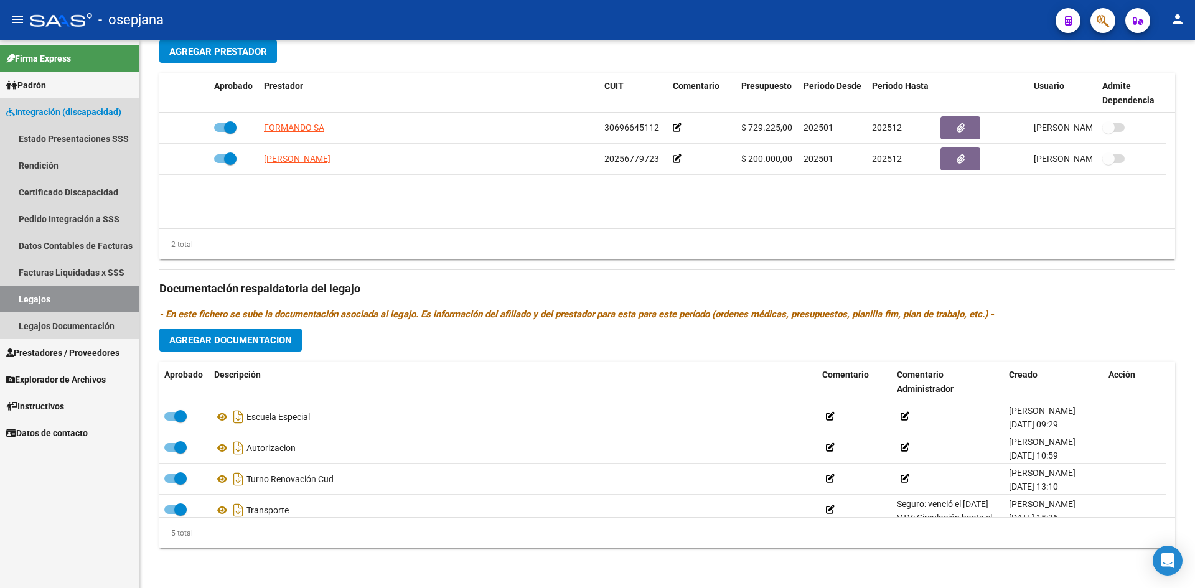
click at [52, 115] on span "Integración (discapacidad)" at bounding box center [63, 112] width 115 height 14
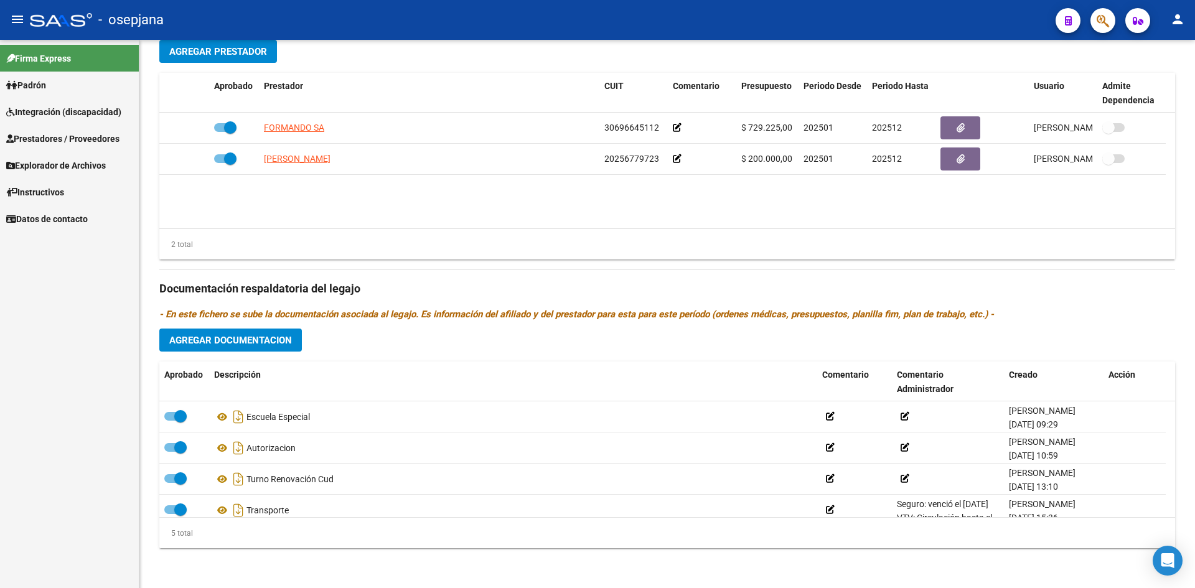
click at [57, 131] on link "Prestadores / Proveedores" at bounding box center [69, 138] width 139 height 27
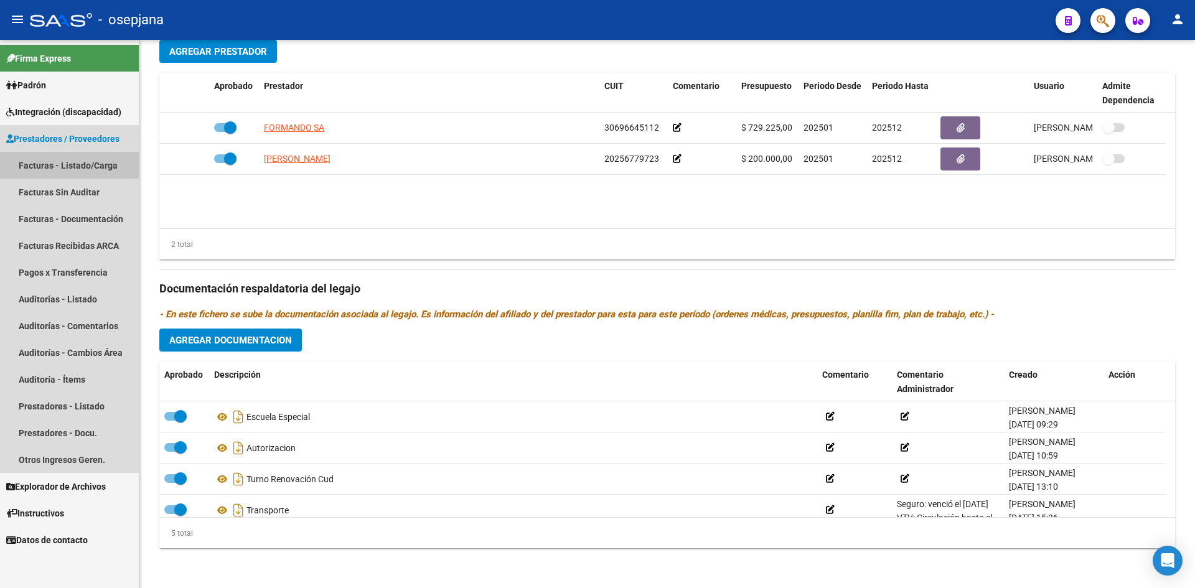
click at [67, 167] on link "Facturas - Listado/Carga" at bounding box center [69, 165] width 139 height 27
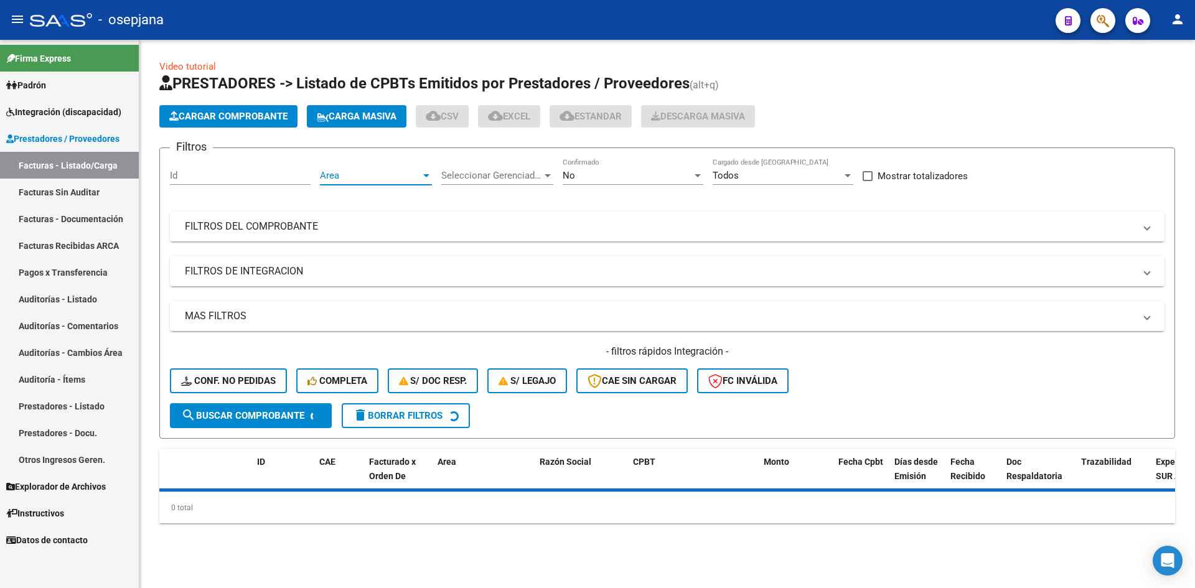
click at [345, 173] on span "Area" at bounding box center [370, 175] width 101 height 11
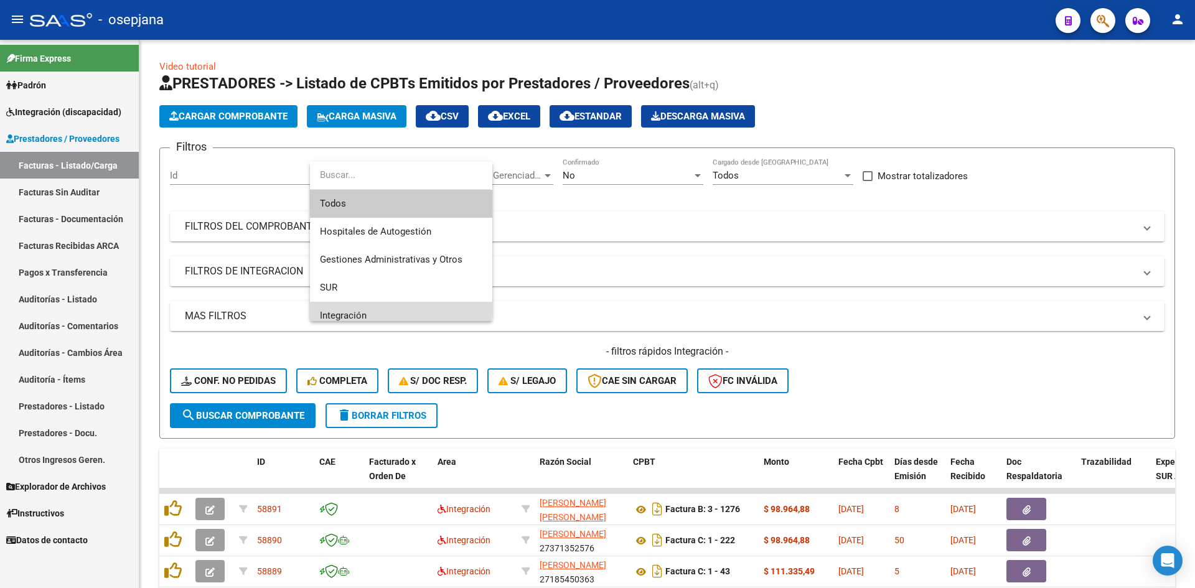
click at [355, 307] on span "Integración" at bounding box center [401, 316] width 162 height 28
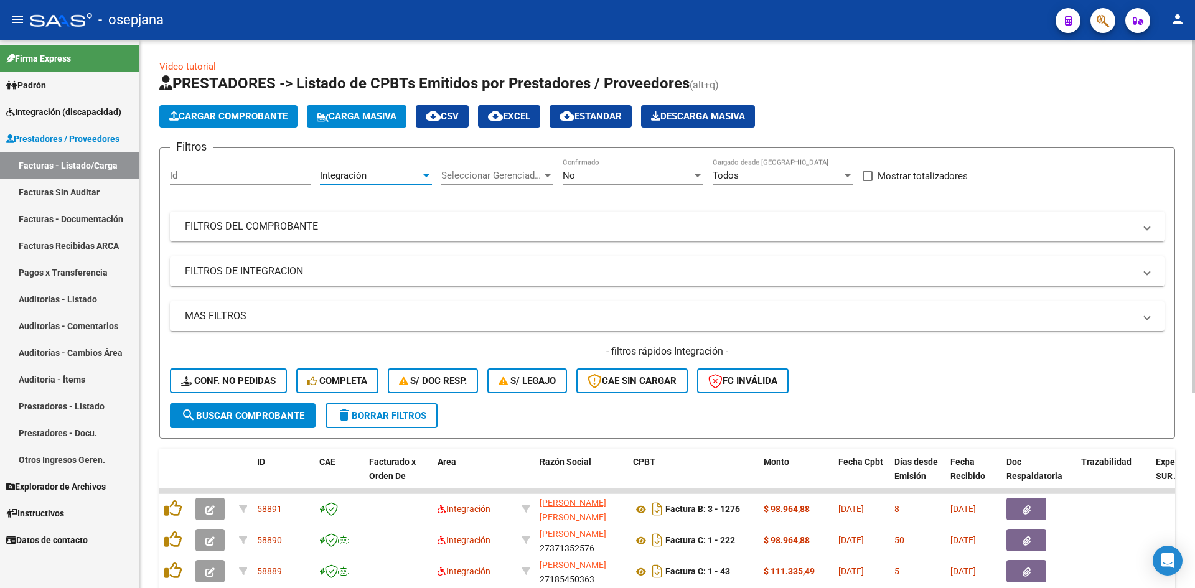
click at [618, 163] on div "No Confirmado" at bounding box center [633, 171] width 141 height 27
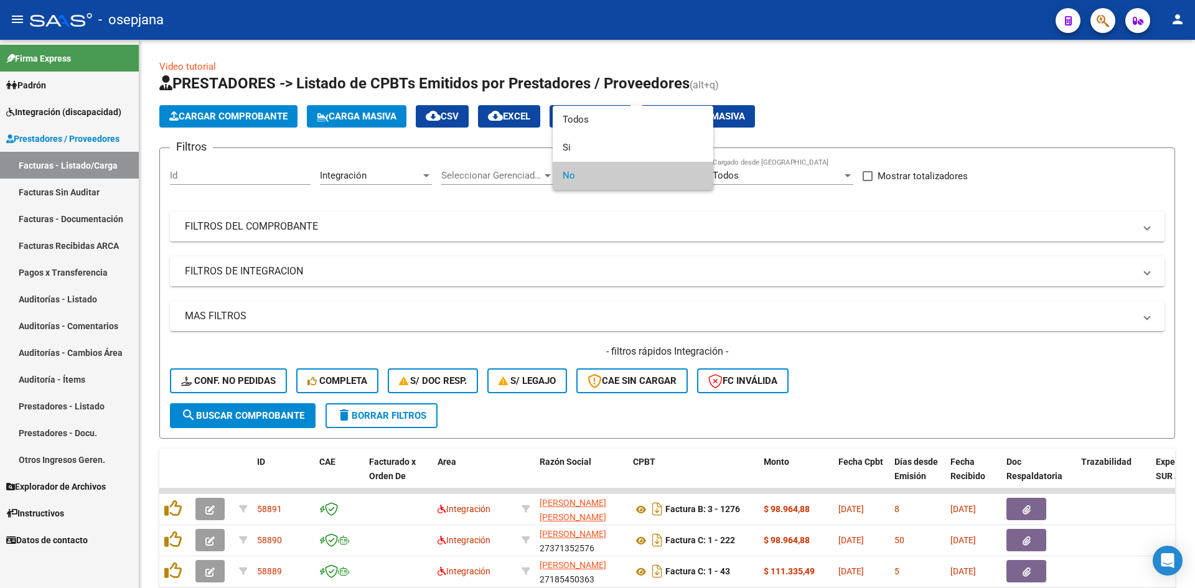
click at [601, 171] on span "No" at bounding box center [633, 176] width 141 height 28
click at [820, 250] on div at bounding box center [597, 294] width 1195 height 588
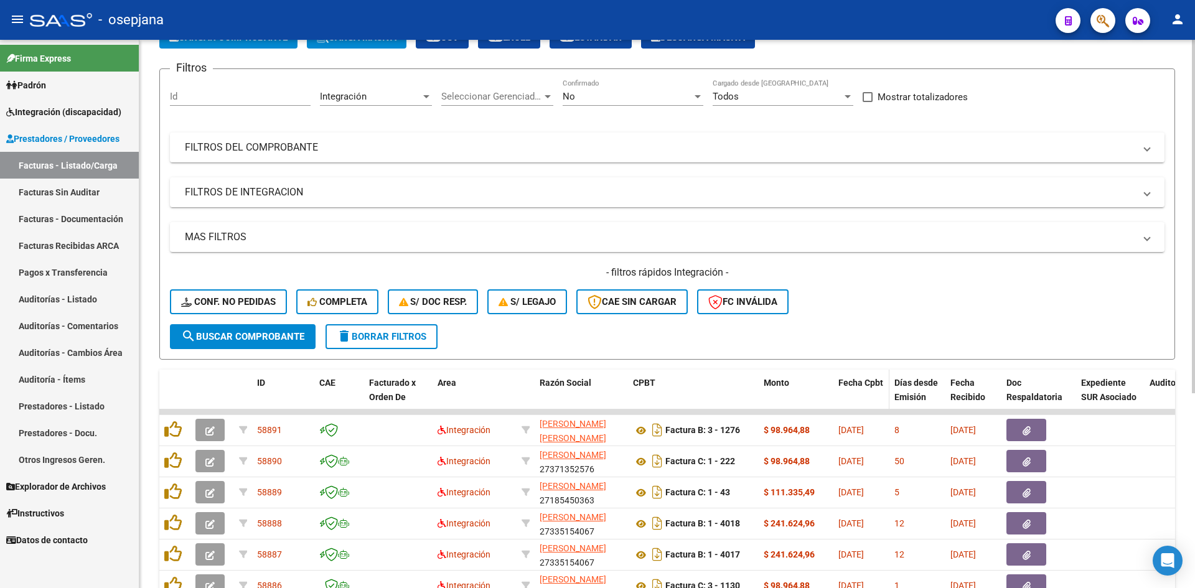
scroll to position [302, 0]
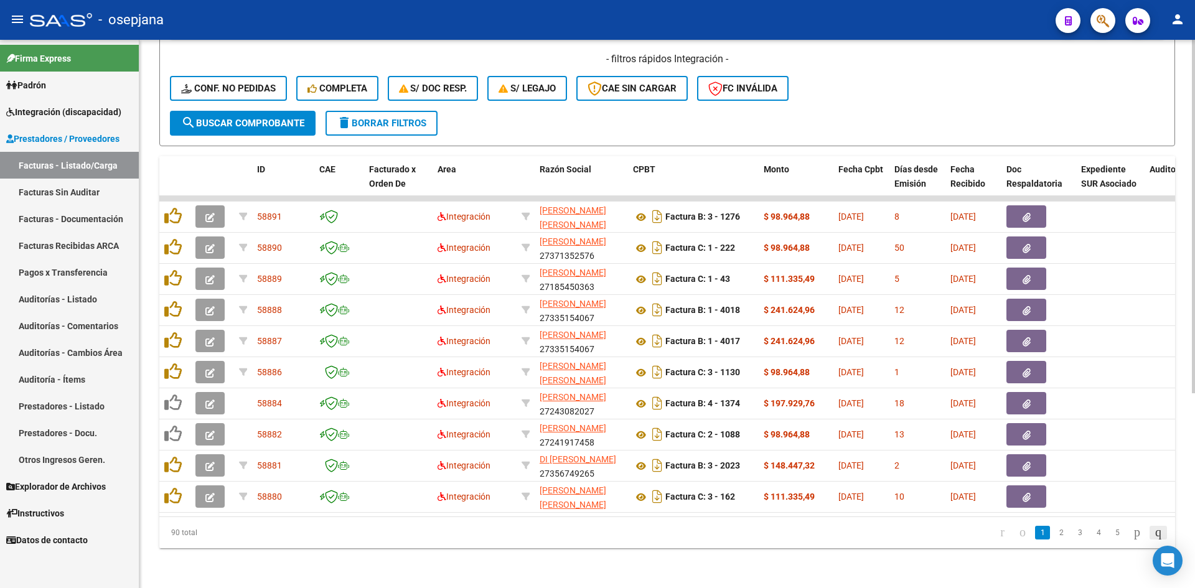
click at [1153, 531] on icon "go to last page" at bounding box center [1158, 532] width 10 height 15
